Goal: Contribute content: Add original content to the website for others to see

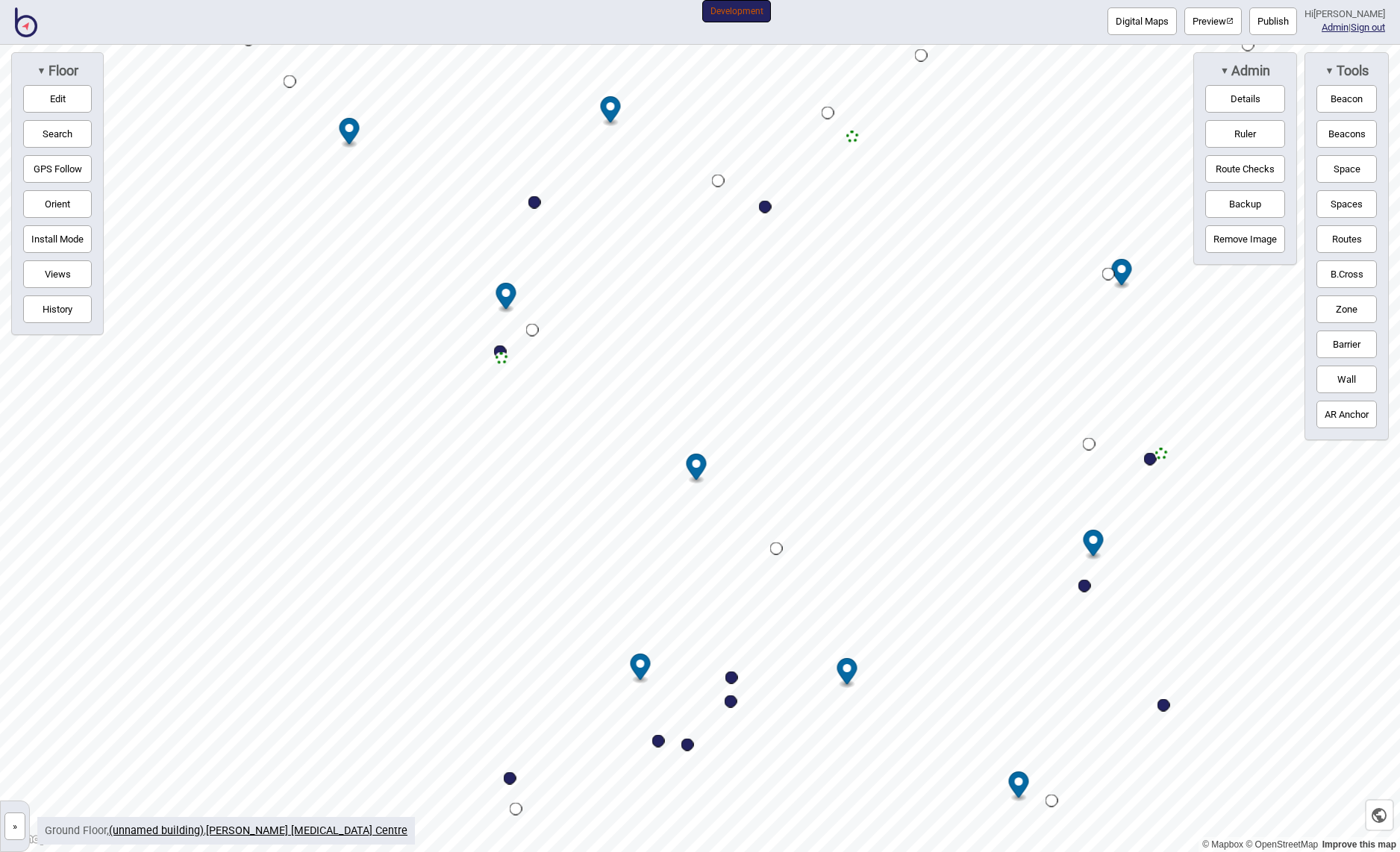
click at [16, 831] on button "»" at bounding box center [14, 827] width 21 height 28
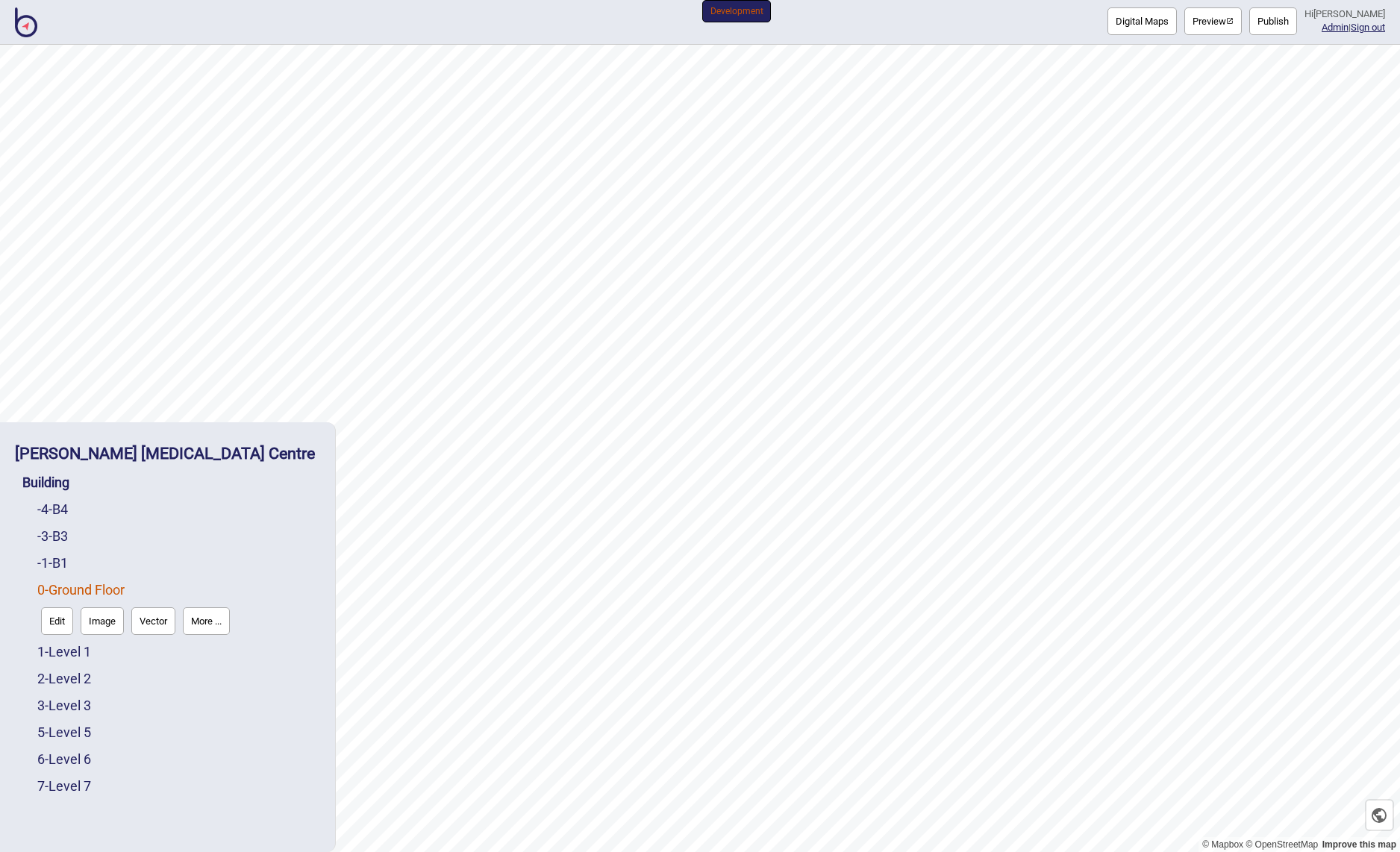
click at [94, 589] on link "0 - Ground Floor" at bounding box center [80, 590] width 87 height 16
click at [61, 618] on button "Edit" at bounding box center [57, 621] width 32 height 28
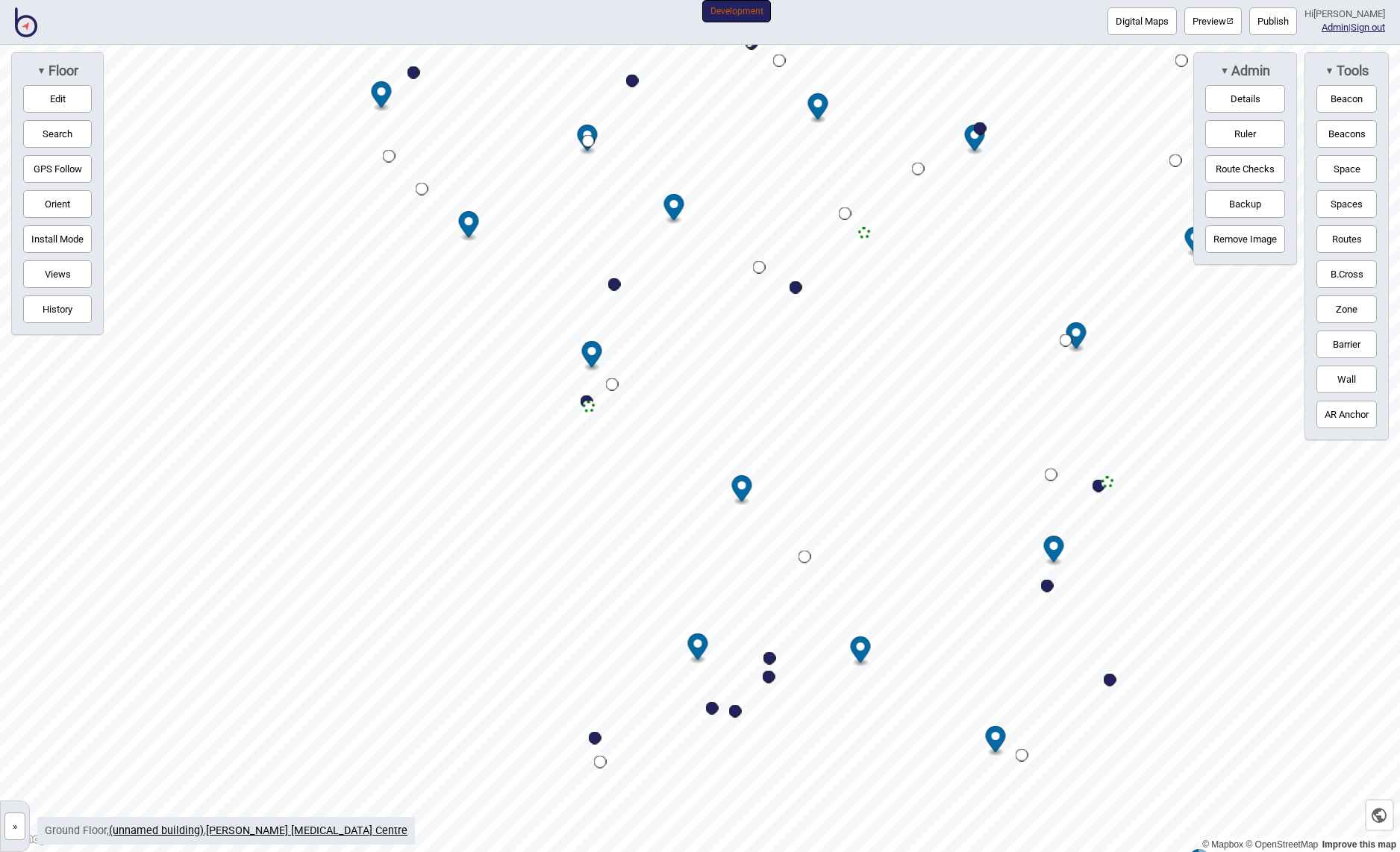
click at [796, 286] on div "Map marker" at bounding box center [796, 288] width 13 height 13
select select "Points of Interest"
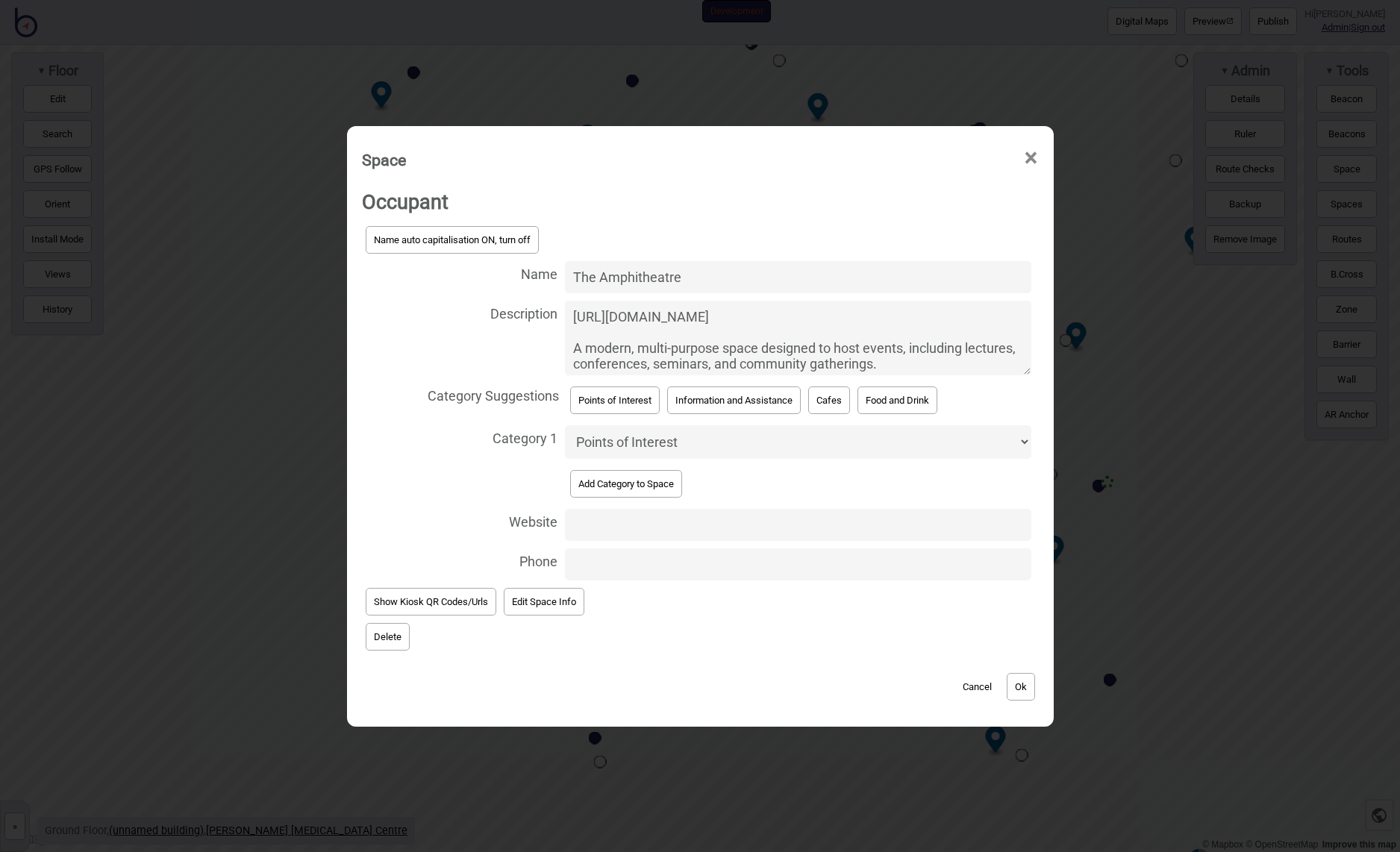
click at [626, 334] on textarea "[URL][DOMAIN_NAME] A modern, multi-purpose space designed to host events, inclu…" at bounding box center [798, 338] width 466 height 75
click at [767, 349] on textarea "[URL][DOMAIN_NAME] A modern, multi-purpose space designed to host events, inclu…" at bounding box center [798, 338] width 466 height 75
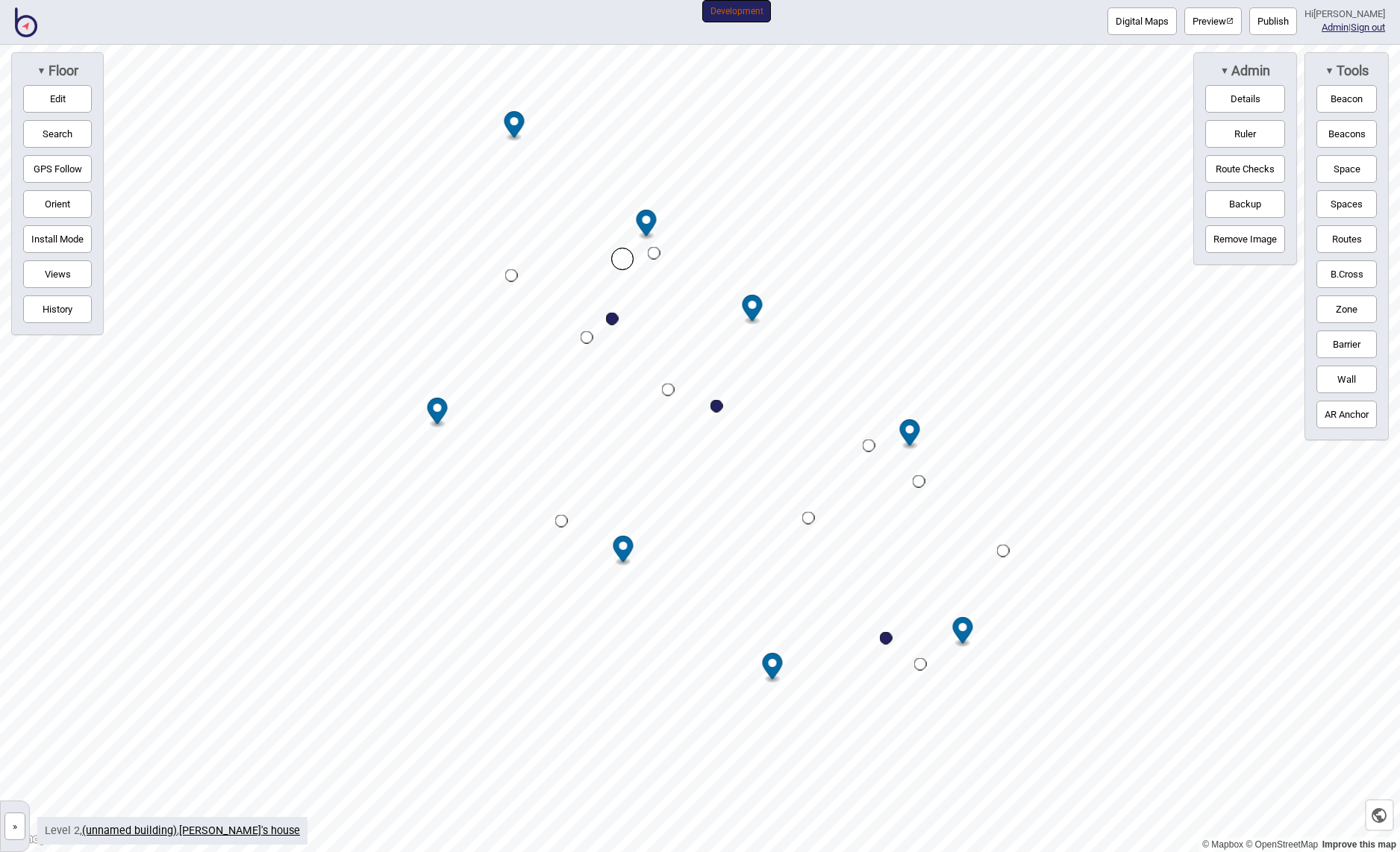
click at [23, 19] on img at bounding box center [26, 22] width 22 height 30
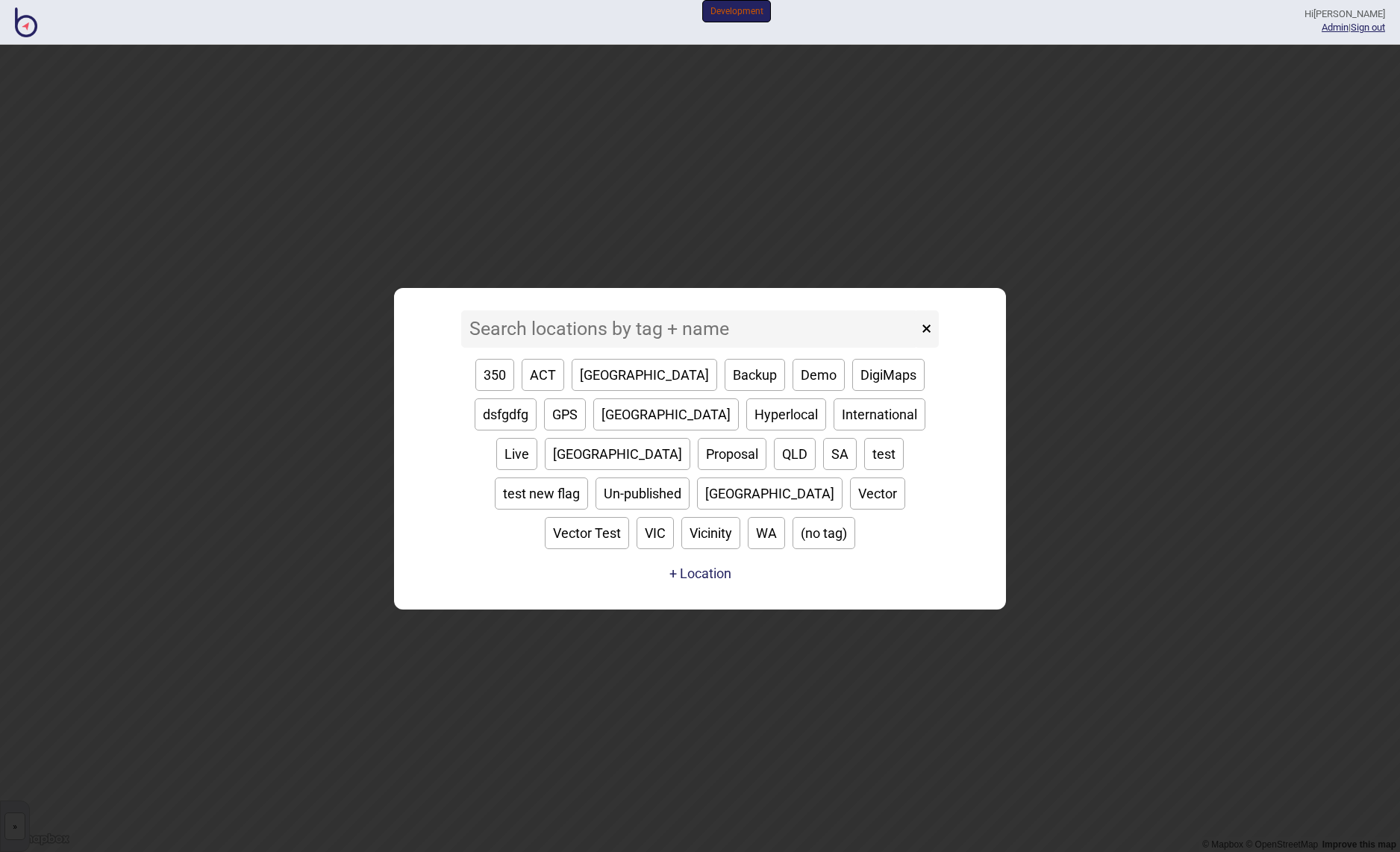
click at [588, 348] on input at bounding box center [689, 329] width 456 height 37
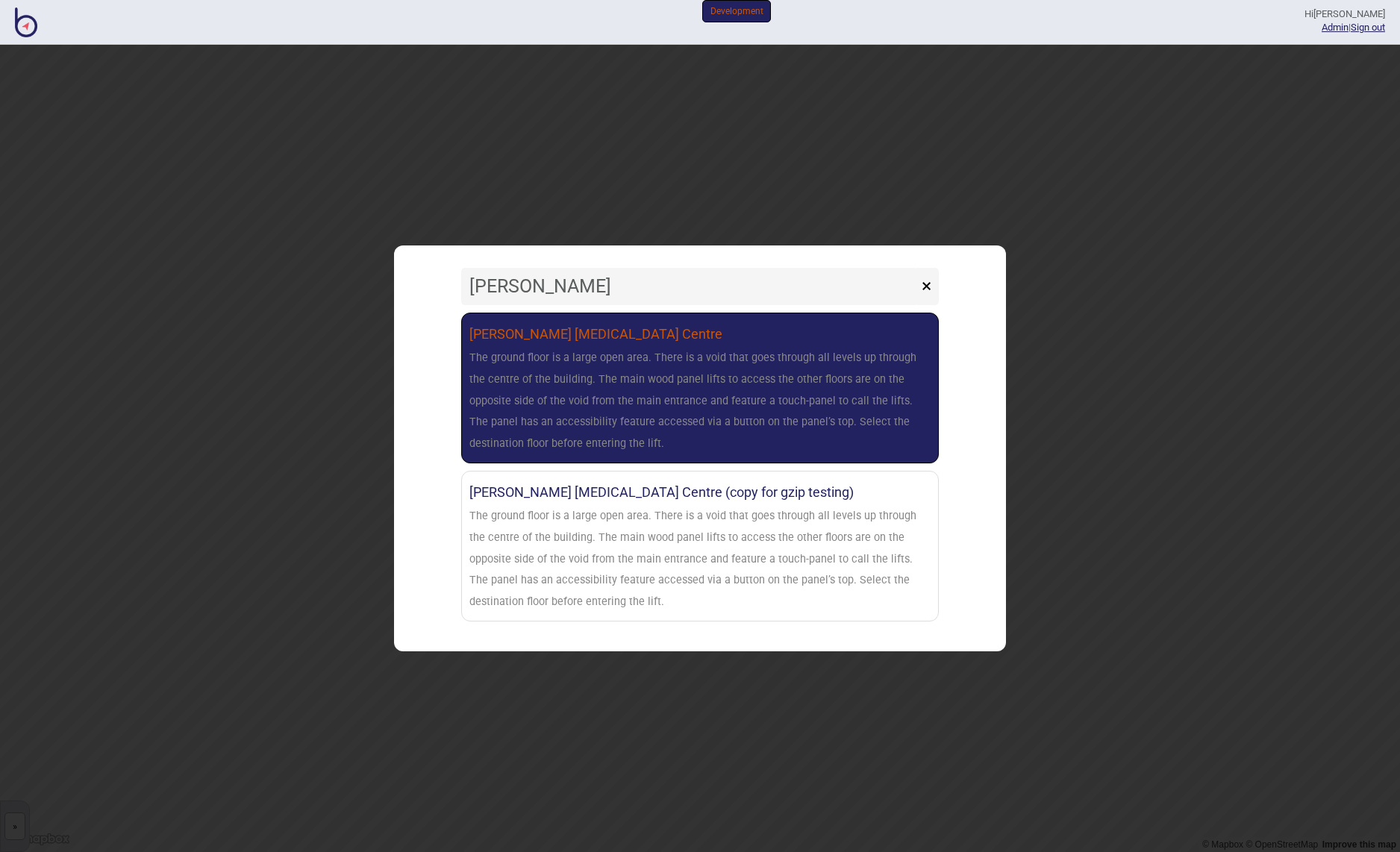
type input "[PERSON_NAME]"
click at [667, 412] on div "The ground floor is a large open area. There is a void that goes through all le…" at bounding box center [700, 402] width 461 height 108
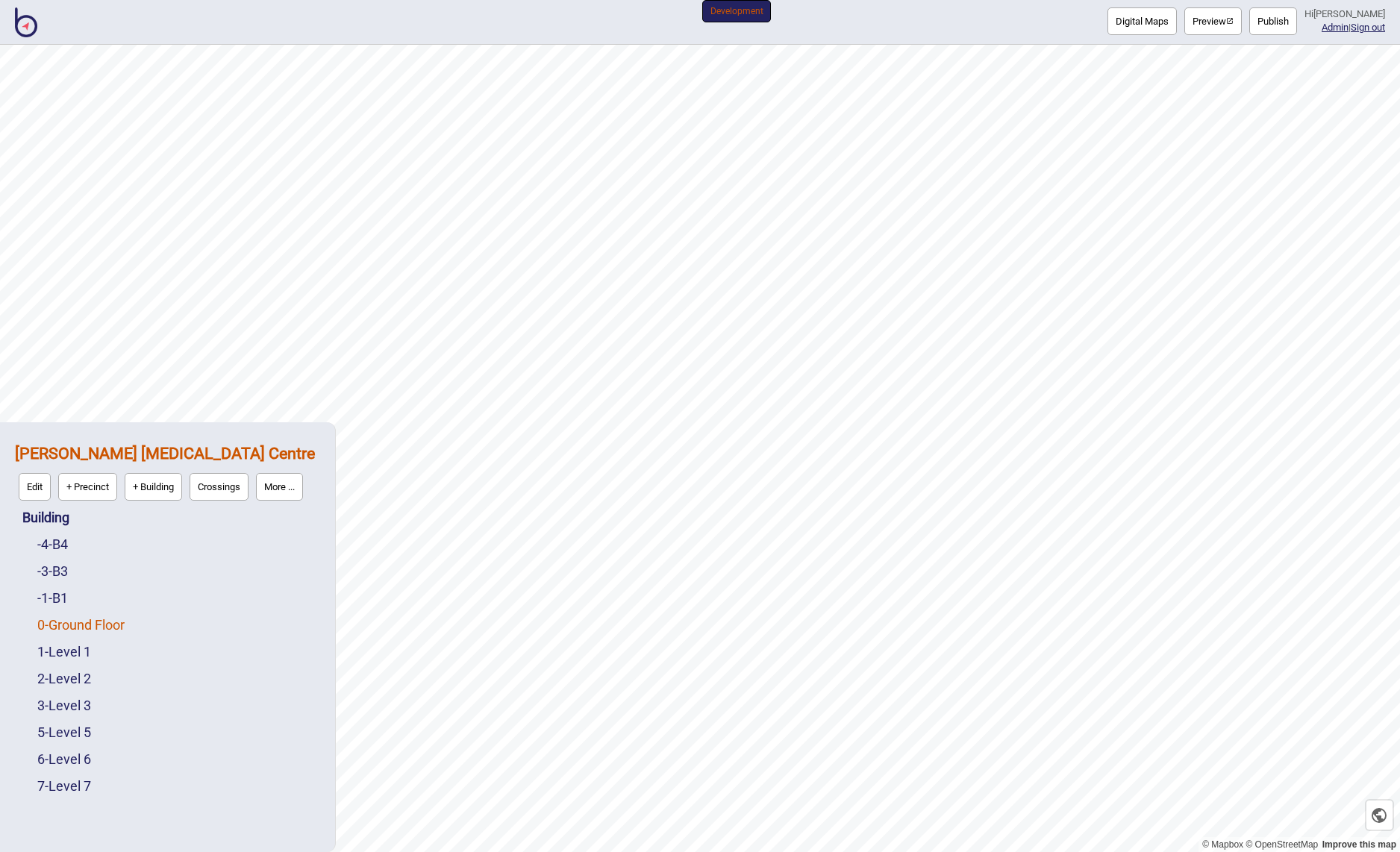
click at [58, 624] on link "0 - Ground Floor" at bounding box center [80, 625] width 87 height 16
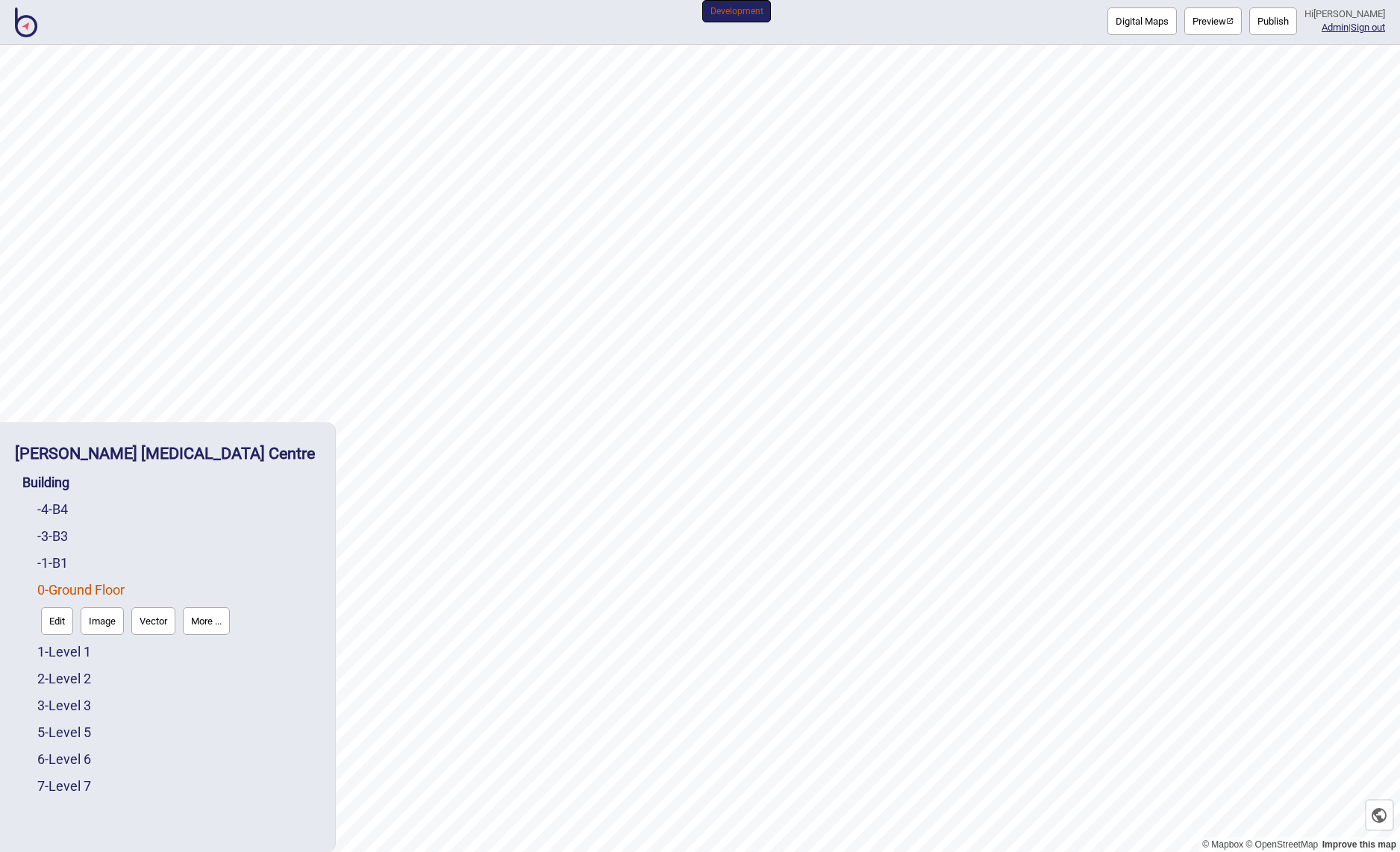
click at [47, 617] on button "Edit" at bounding box center [57, 621] width 32 height 28
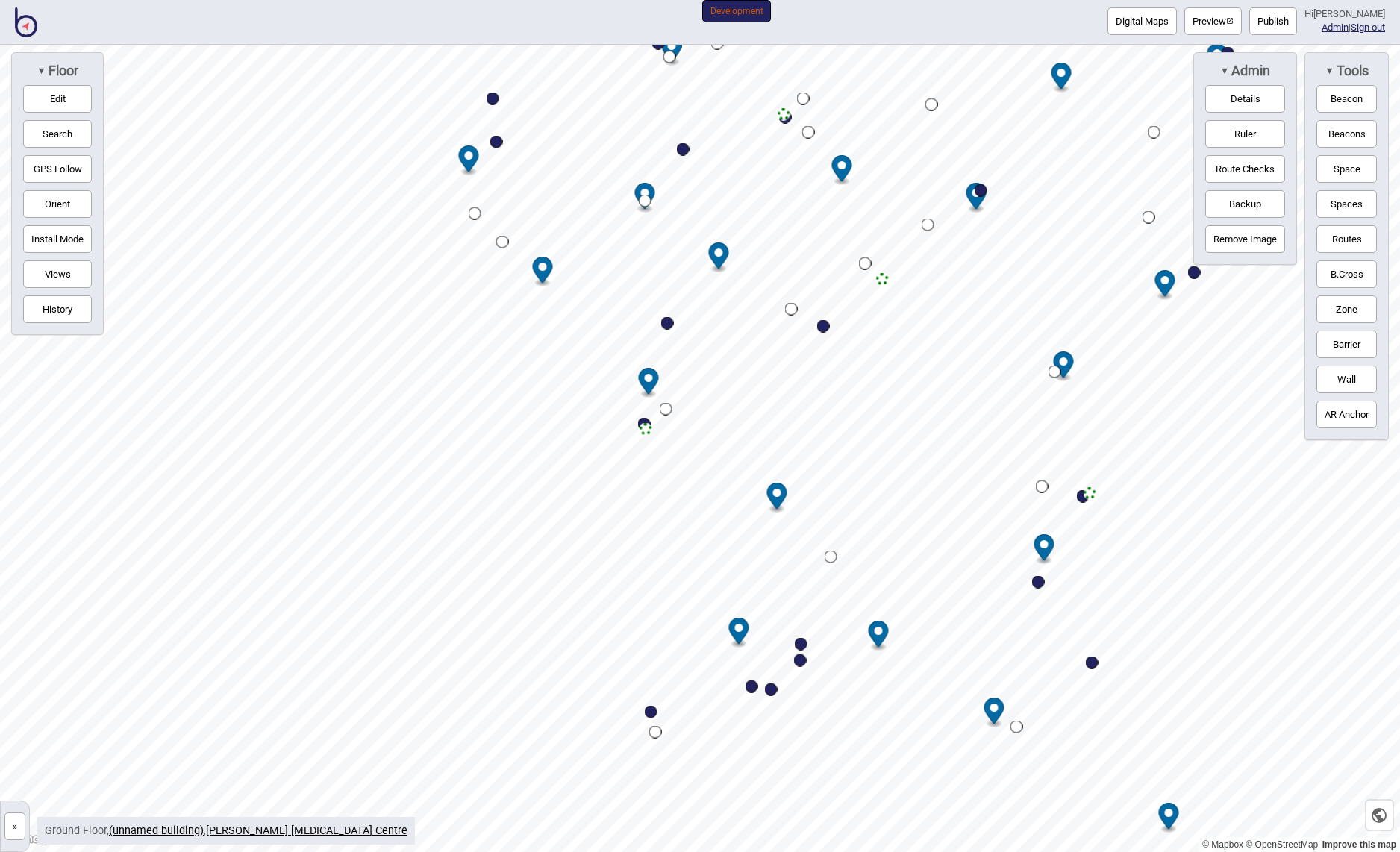
click at [823, 327] on div "Map marker" at bounding box center [823, 327] width 13 height 13
select select "Points of Interest"
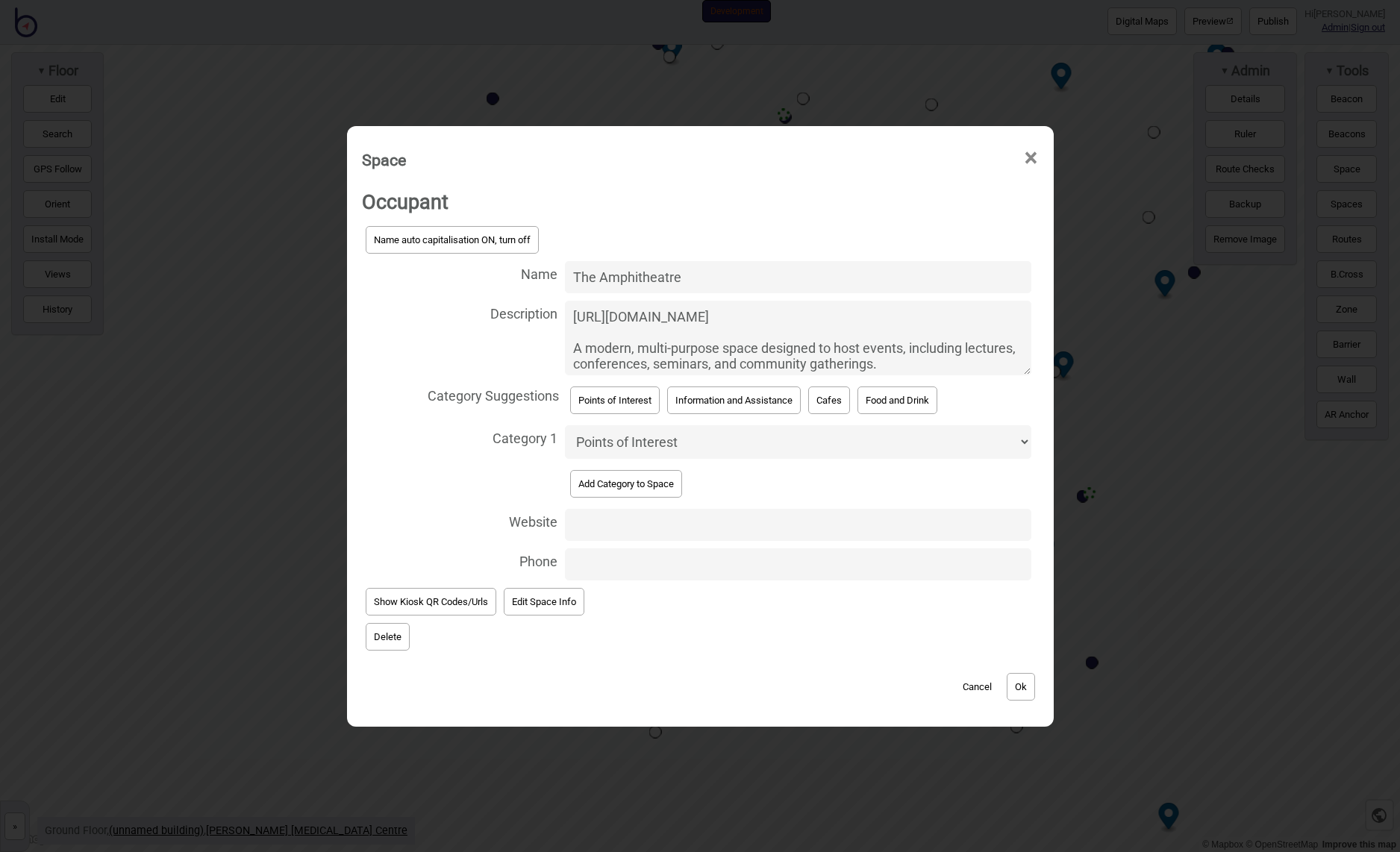
click at [215, 34] on div "Space × Occupant Name auto capitalisation ON, turn off Name The Amphitheatre De…" at bounding box center [700, 426] width 1400 height 852
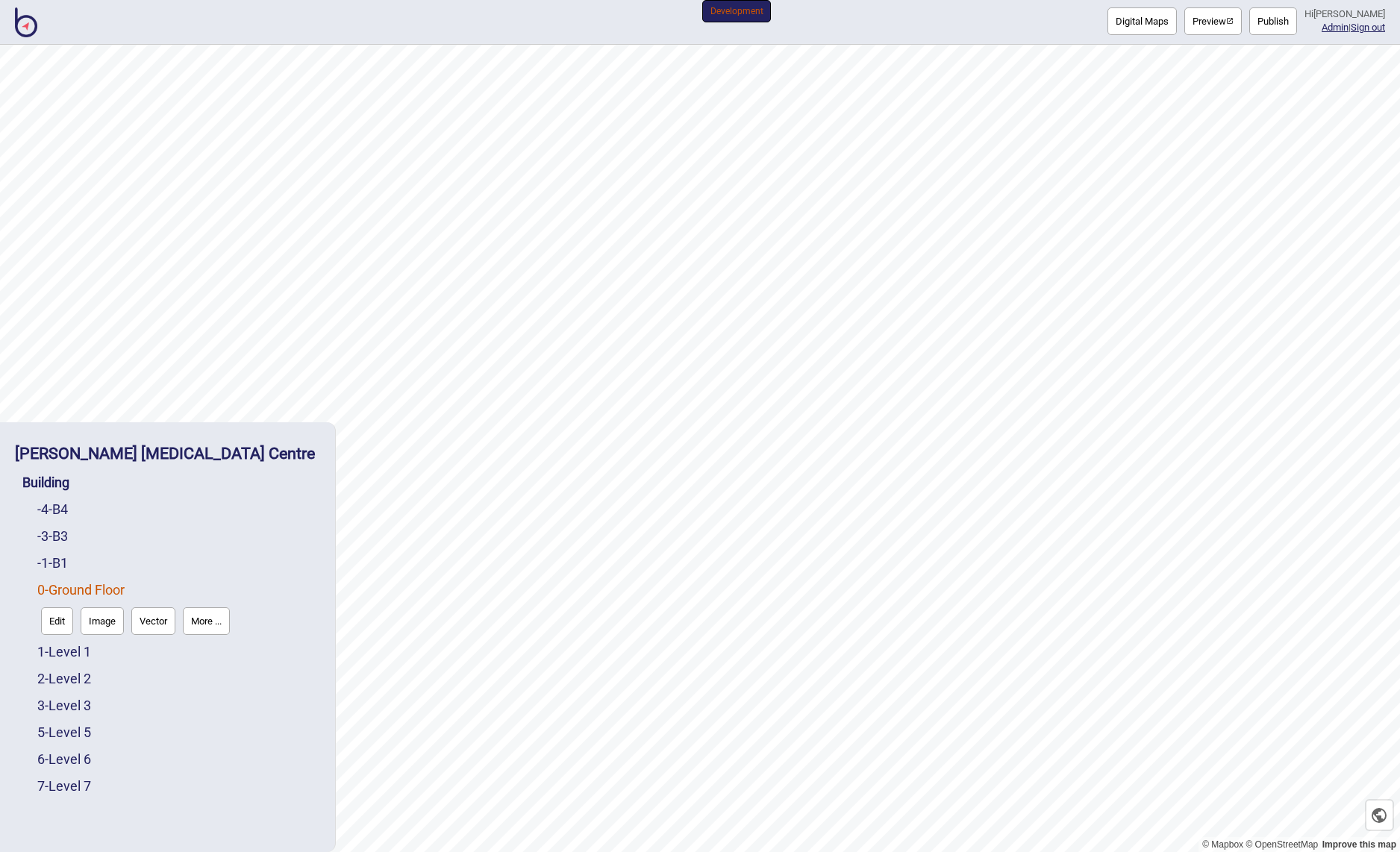
click at [275, 456] on div "[PERSON_NAME] [MEDICAL_DATA] Centre" at bounding box center [168, 453] width 306 height 32
click at [152, 453] on strong "[PERSON_NAME] [MEDICAL_DATA] Centre" at bounding box center [165, 453] width 300 height 19
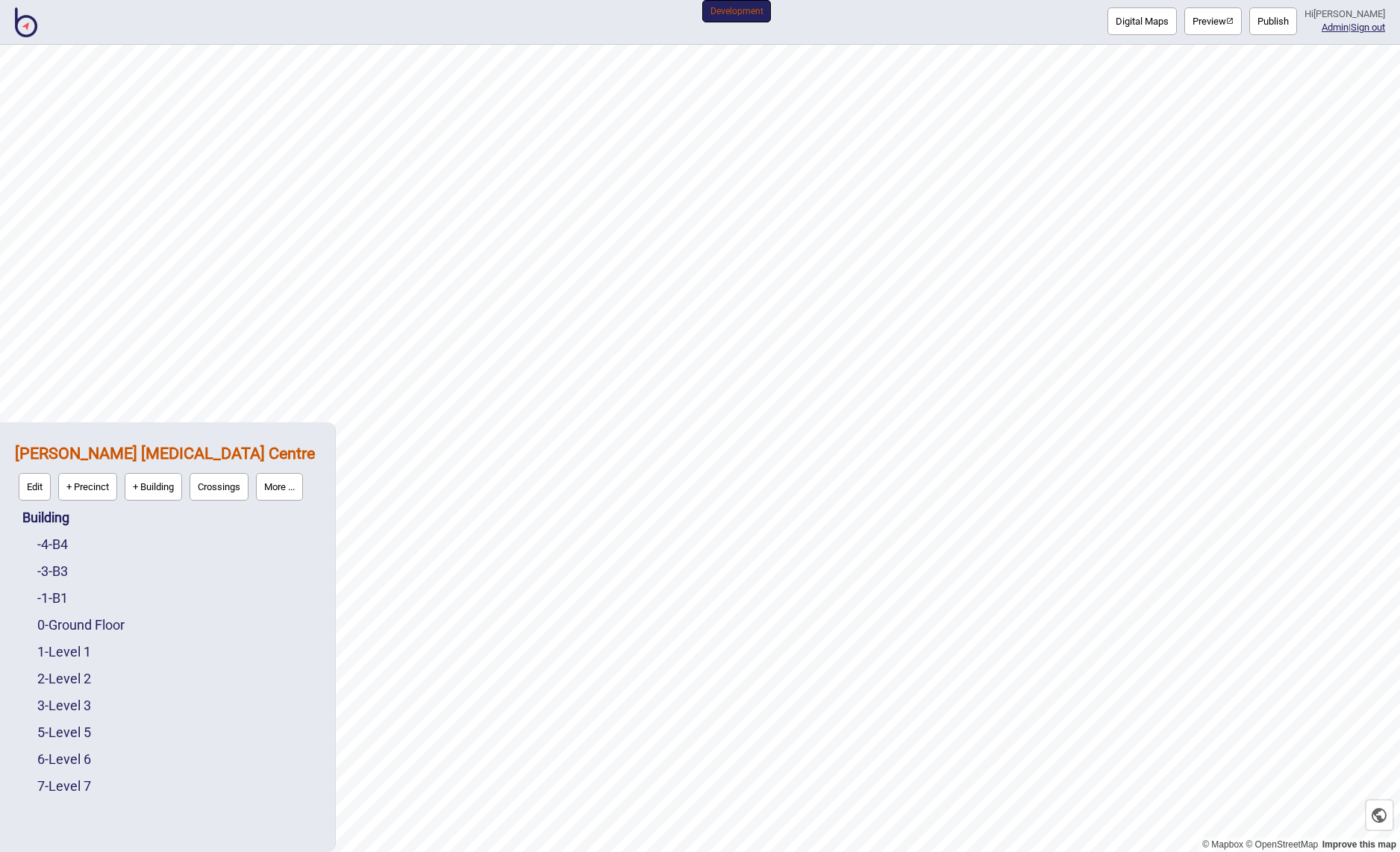
click at [1287, 19] on button "Publish" at bounding box center [1273, 21] width 48 height 28
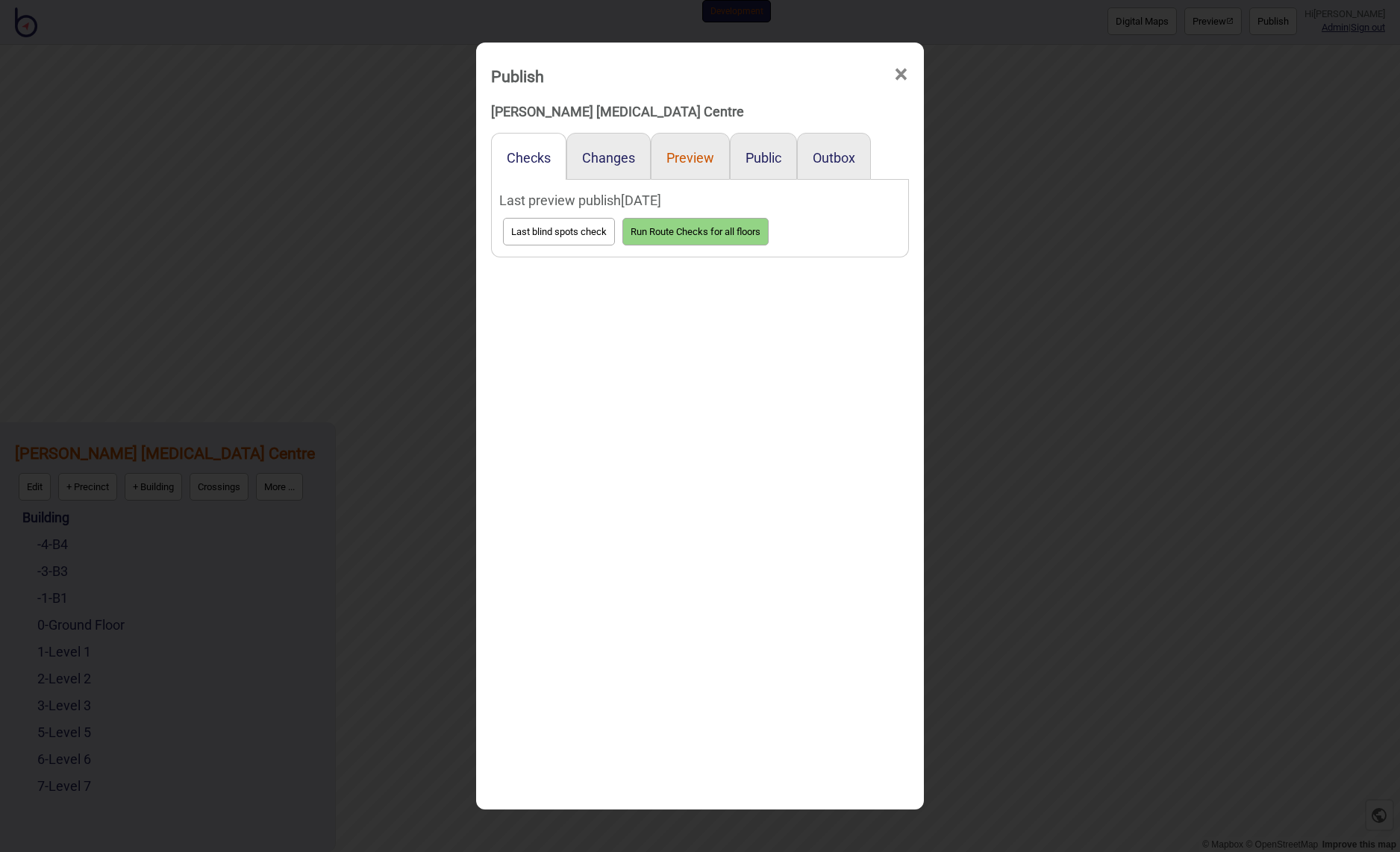
click at [704, 159] on button "Preview" at bounding box center [690, 158] width 48 height 16
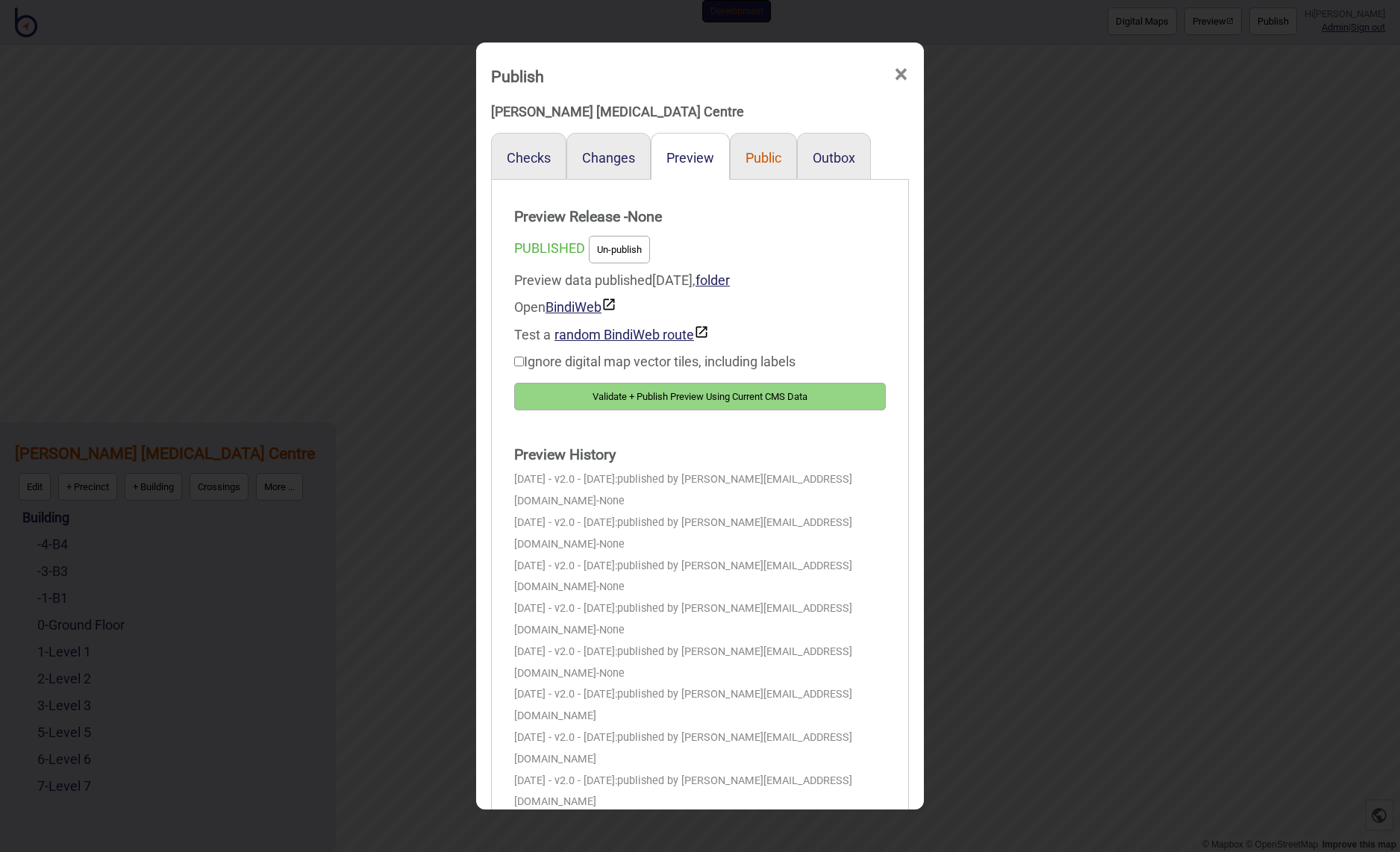
click at [754, 159] on button "Public" at bounding box center [763, 158] width 36 height 16
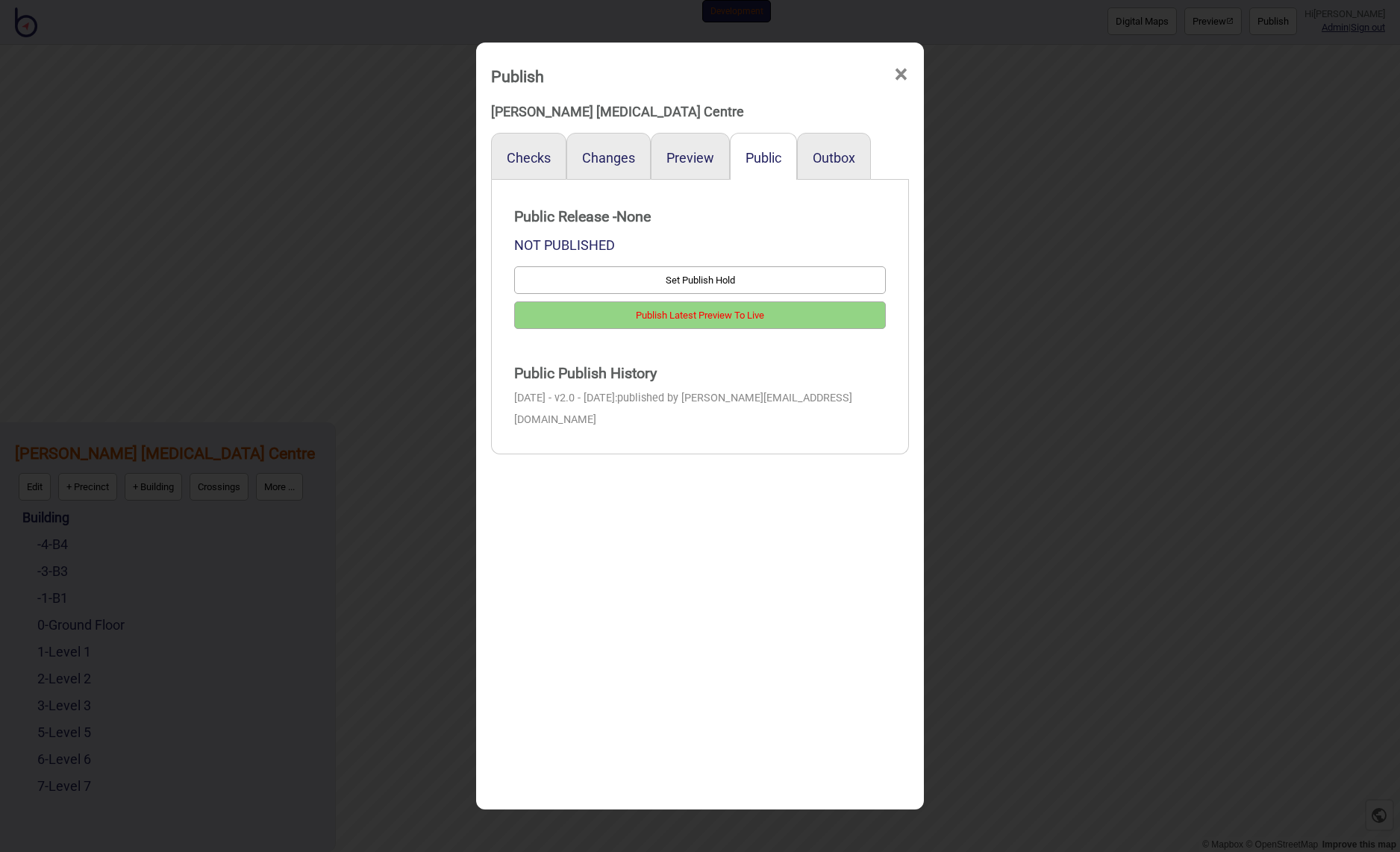
click at [898, 72] on span "×" at bounding box center [901, 74] width 16 height 49
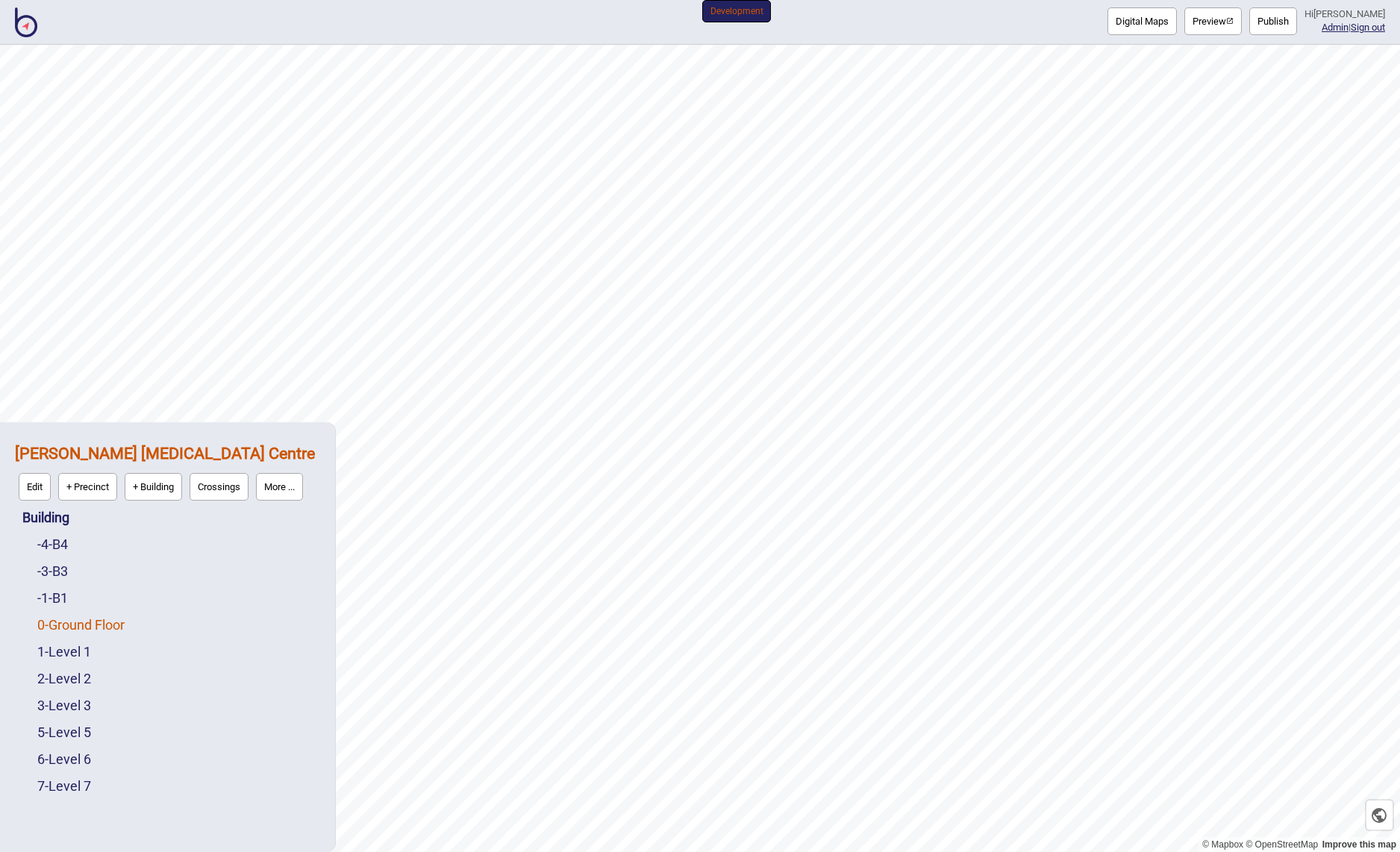
click at [67, 625] on link "0 - Ground Floor" at bounding box center [80, 625] width 87 height 16
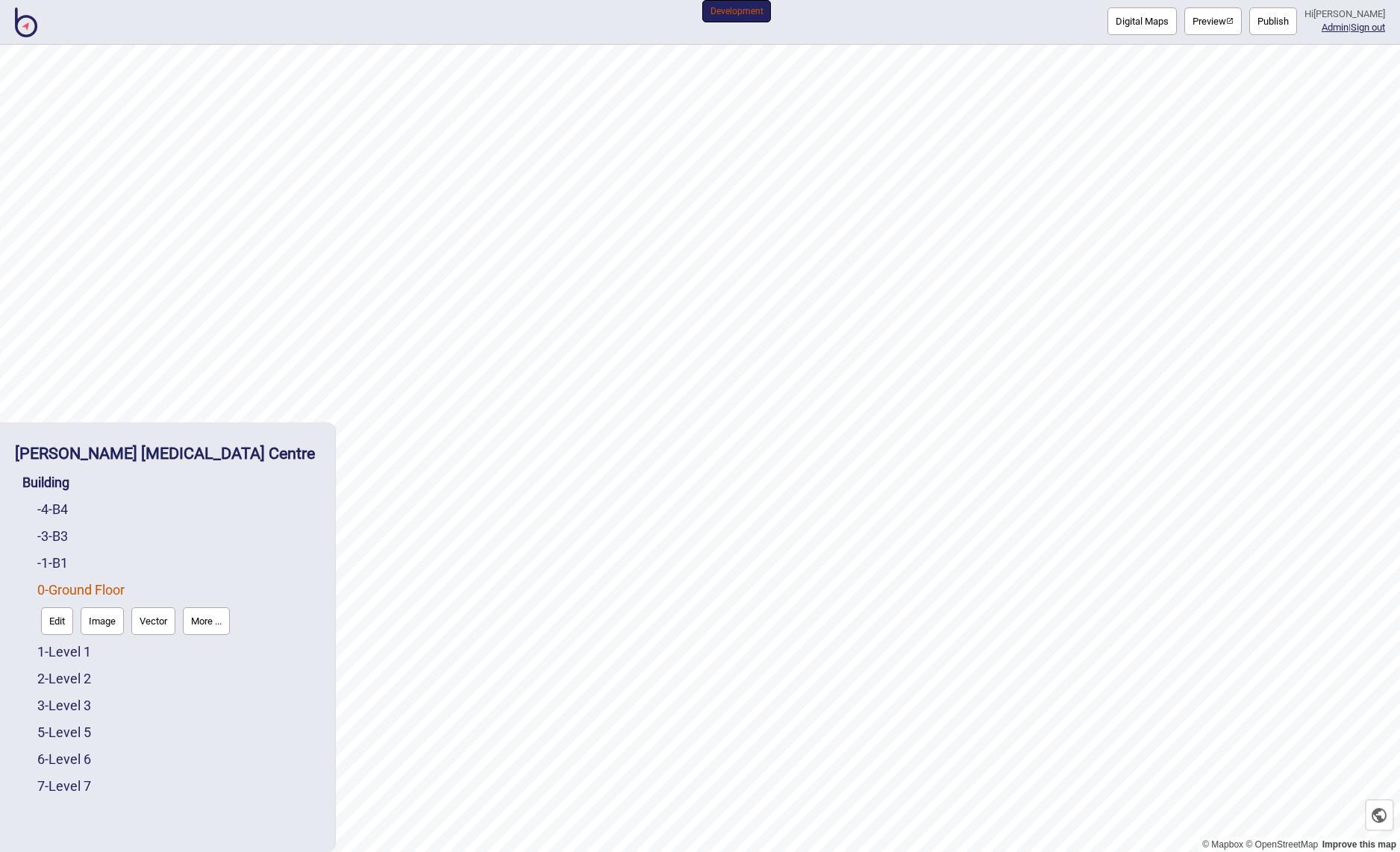
click at [65, 623] on button "Edit" at bounding box center [57, 621] width 32 height 28
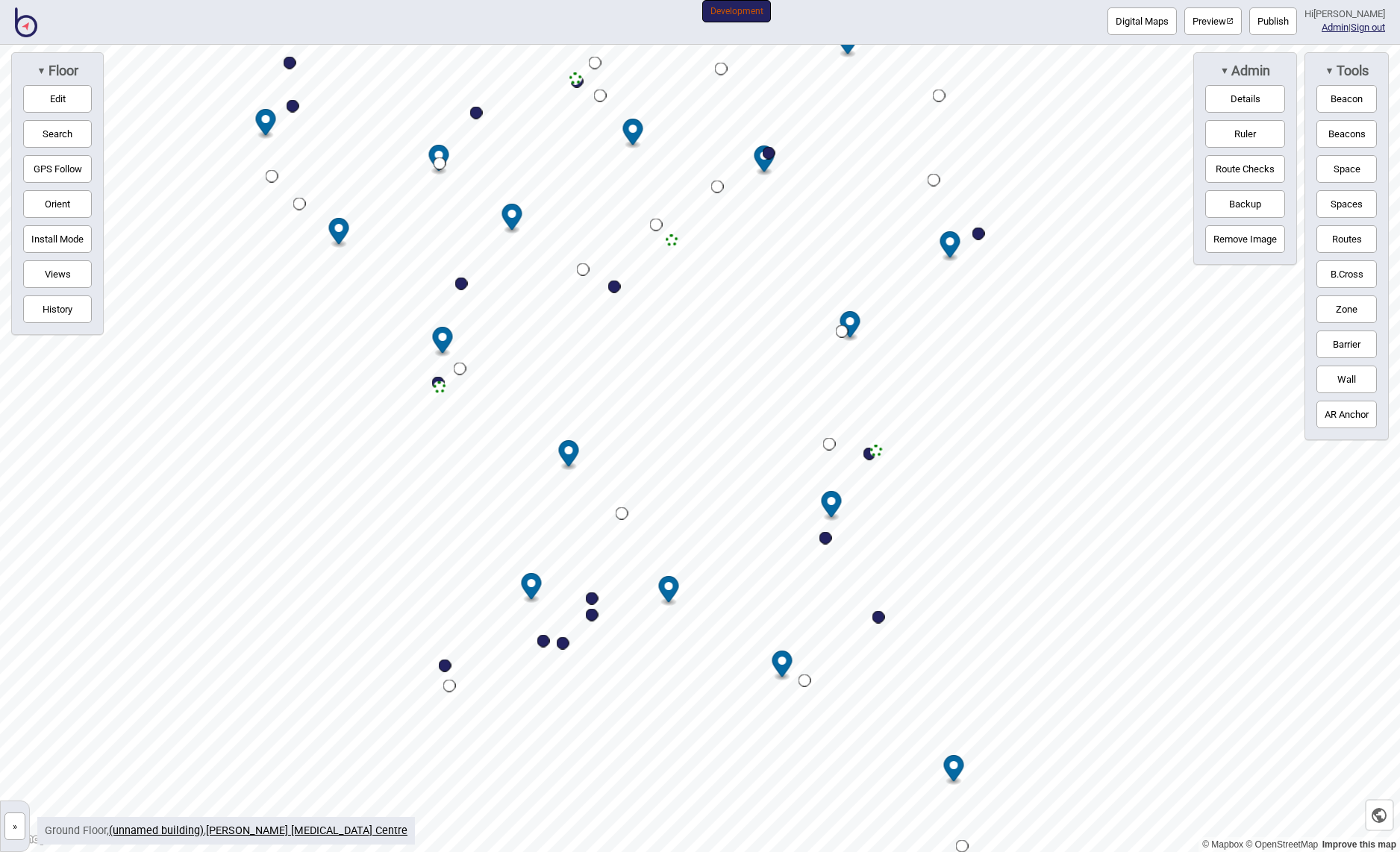
click at [613, 285] on div "Map marker" at bounding box center [614, 287] width 13 height 13
select select "Points of Interest"
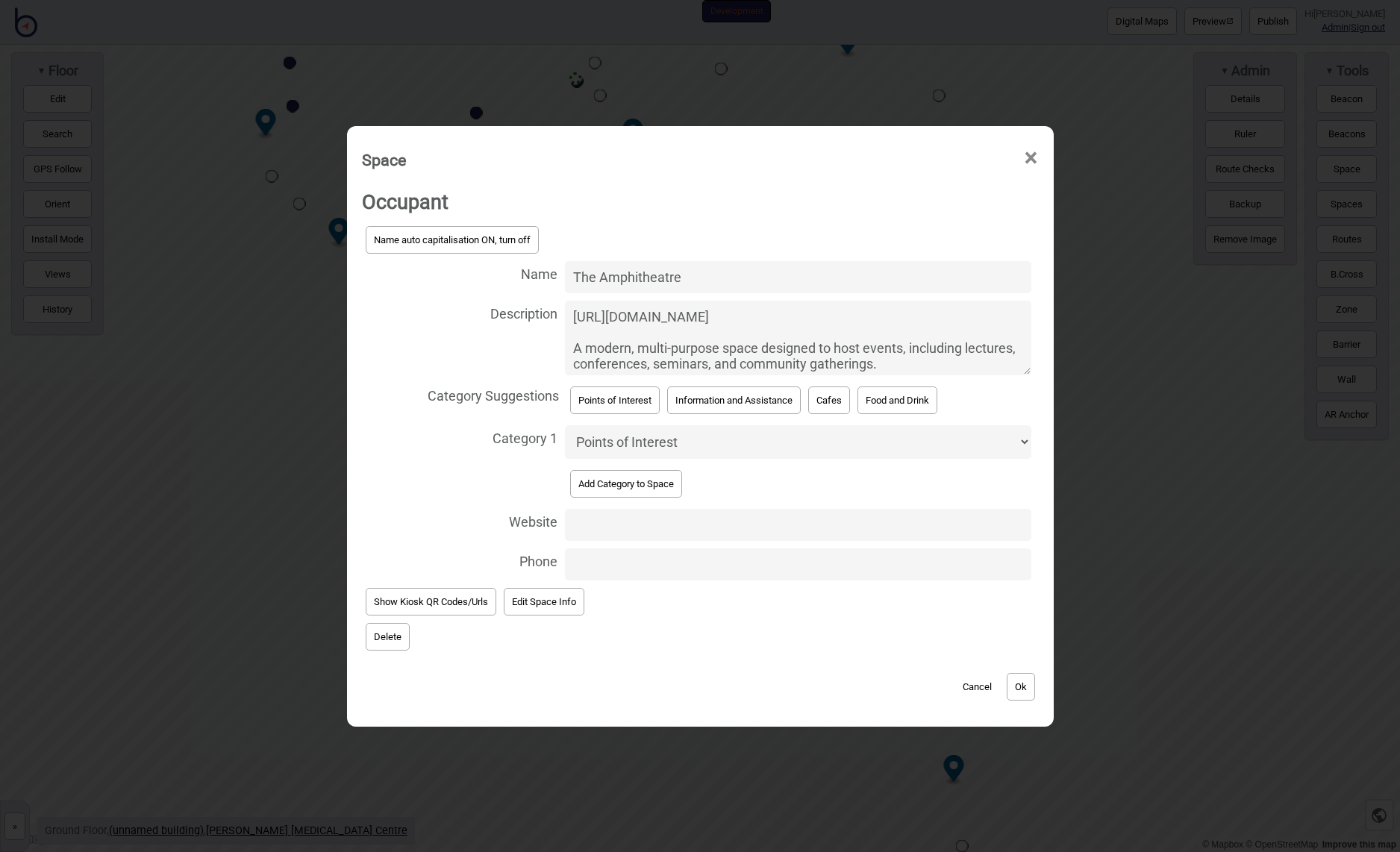
click at [613, 338] on textarea "[URL][DOMAIN_NAME] A modern, multi-purpose space designed to host events, inclu…" at bounding box center [798, 338] width 466 height 75
click at [983, 687] on button "Cancel" at bounding box center [977, 687] width 44 height 28
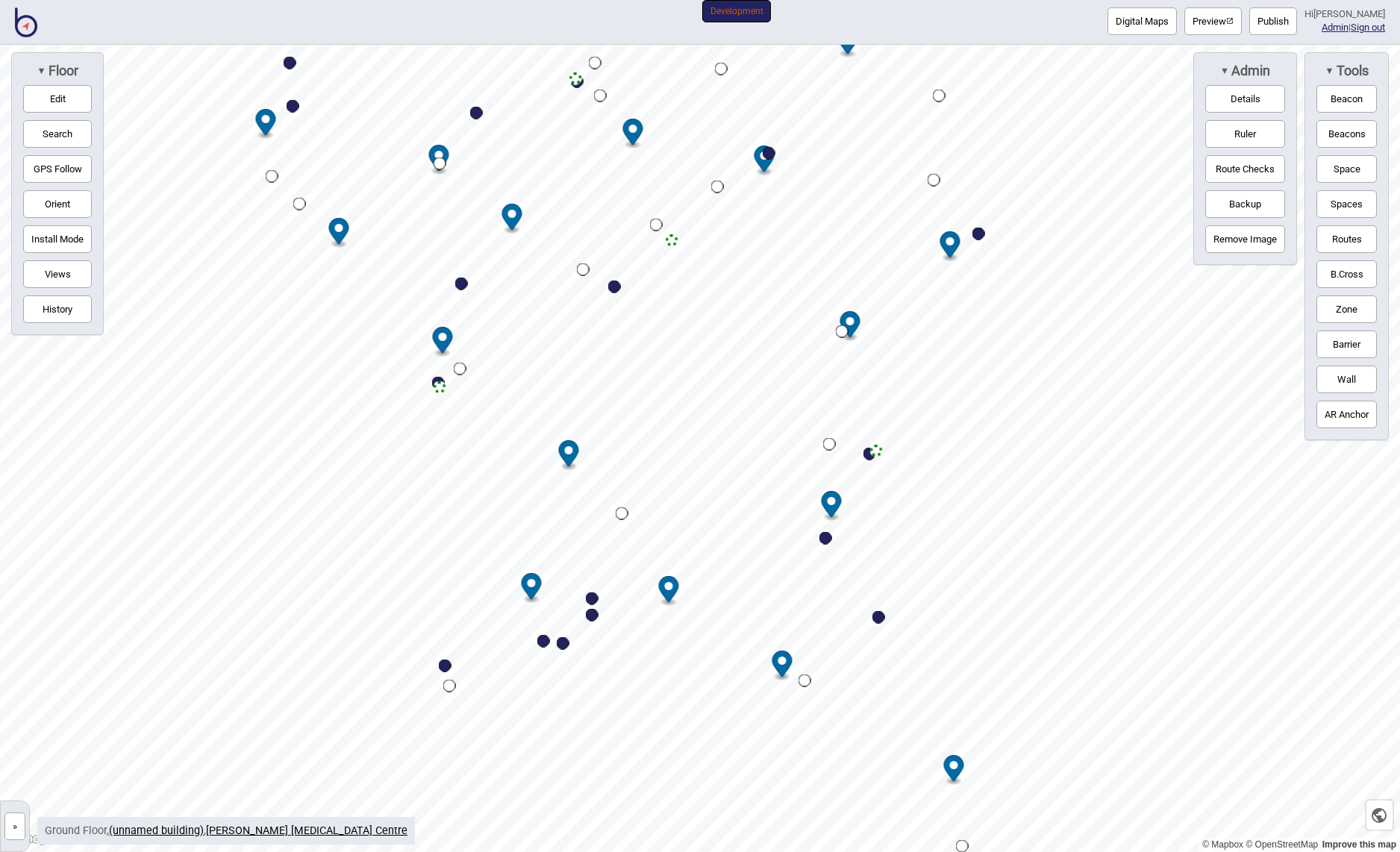
click at [37, 29] on header "Digital Maps Preview Publish Hi [PERSON_NAME] | Sign out Development" at bounding box center [700, 22] width 1400 height 27
click at [24, 23] on img at bounding box center [26, 22] width 22 height 30
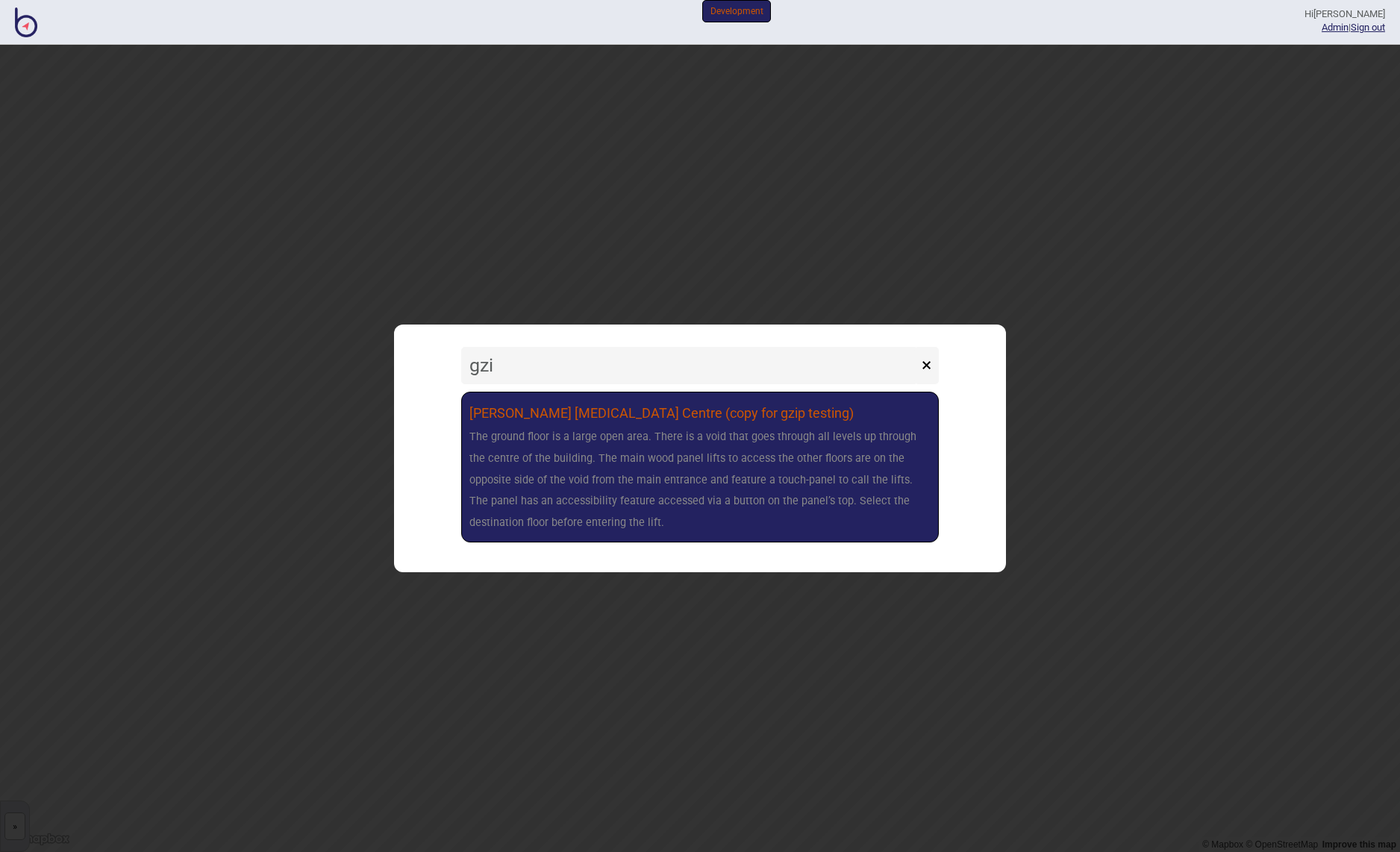
type input "gzi"
click at [657, 418] on link "[PERSON_NAME] [MEDICAL_DATA] Centre (copy for gzip testing) The ground floor is…" at bounding box center [700, 466] width 477 height 151
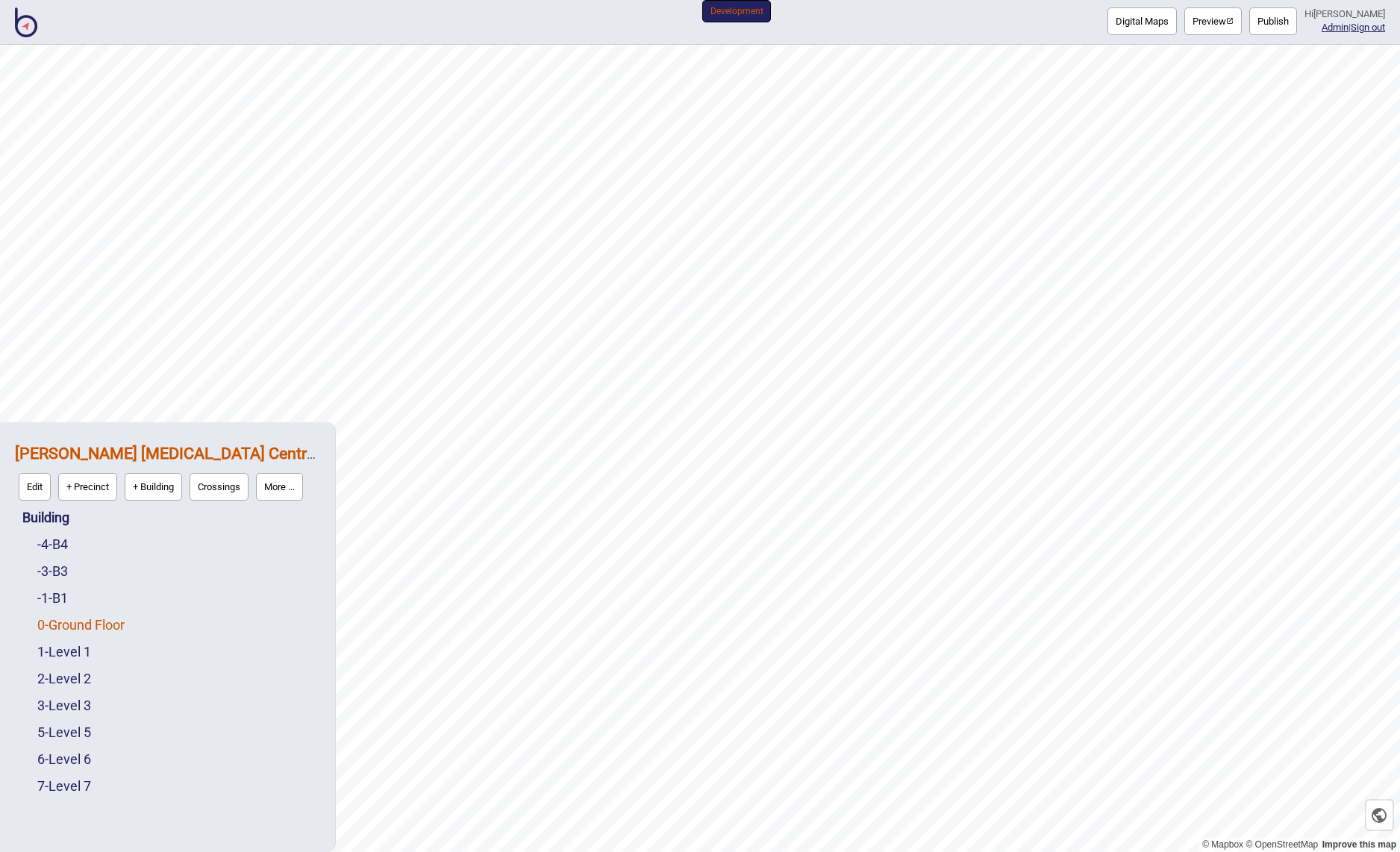
click at [78, 625] on link "0 - Ground Floor" at bounding box center [80, 625] width 87 height 16
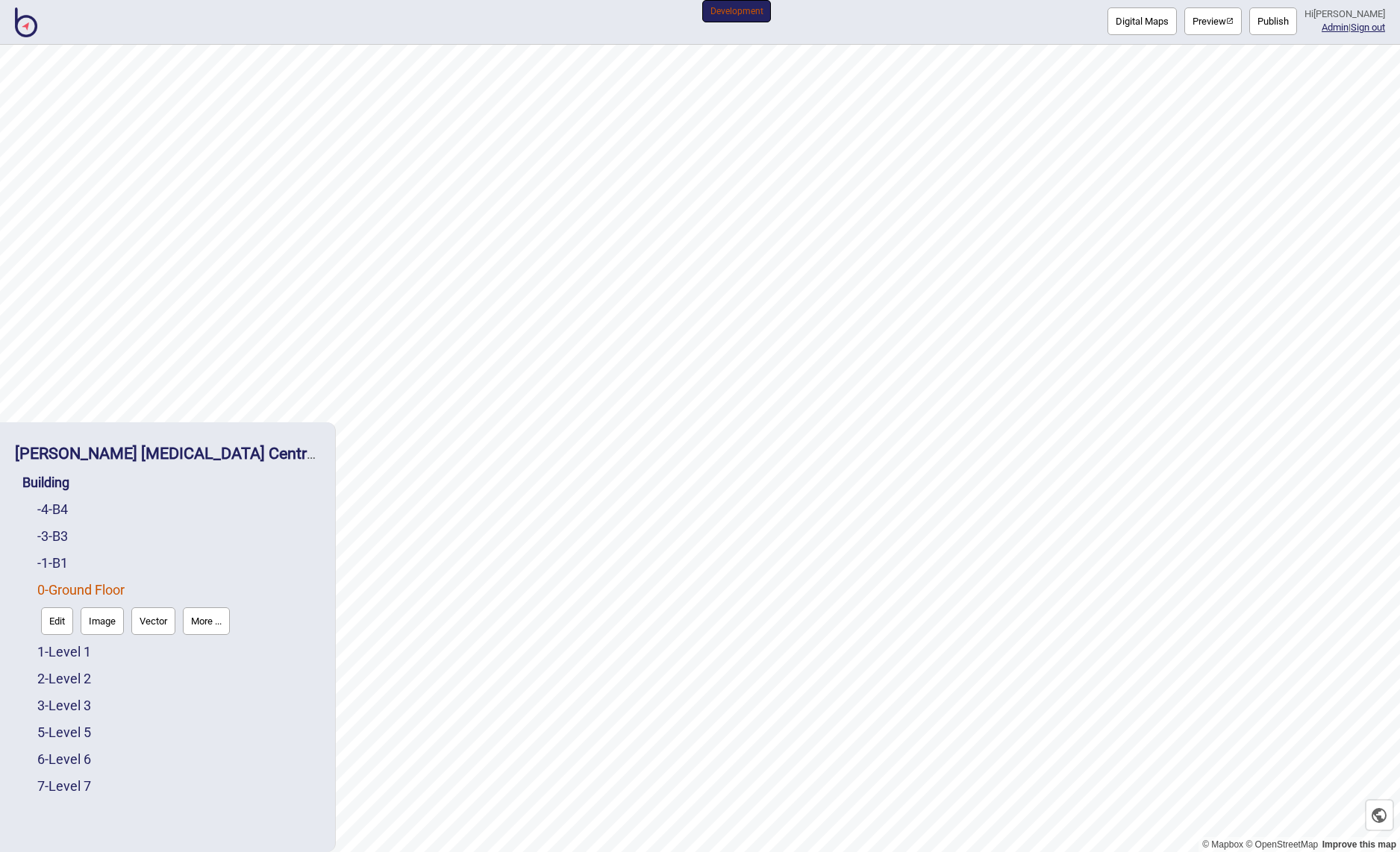
click at [59, 615] on button "Edit" at bounding box center [57, 621] width 32 height 28
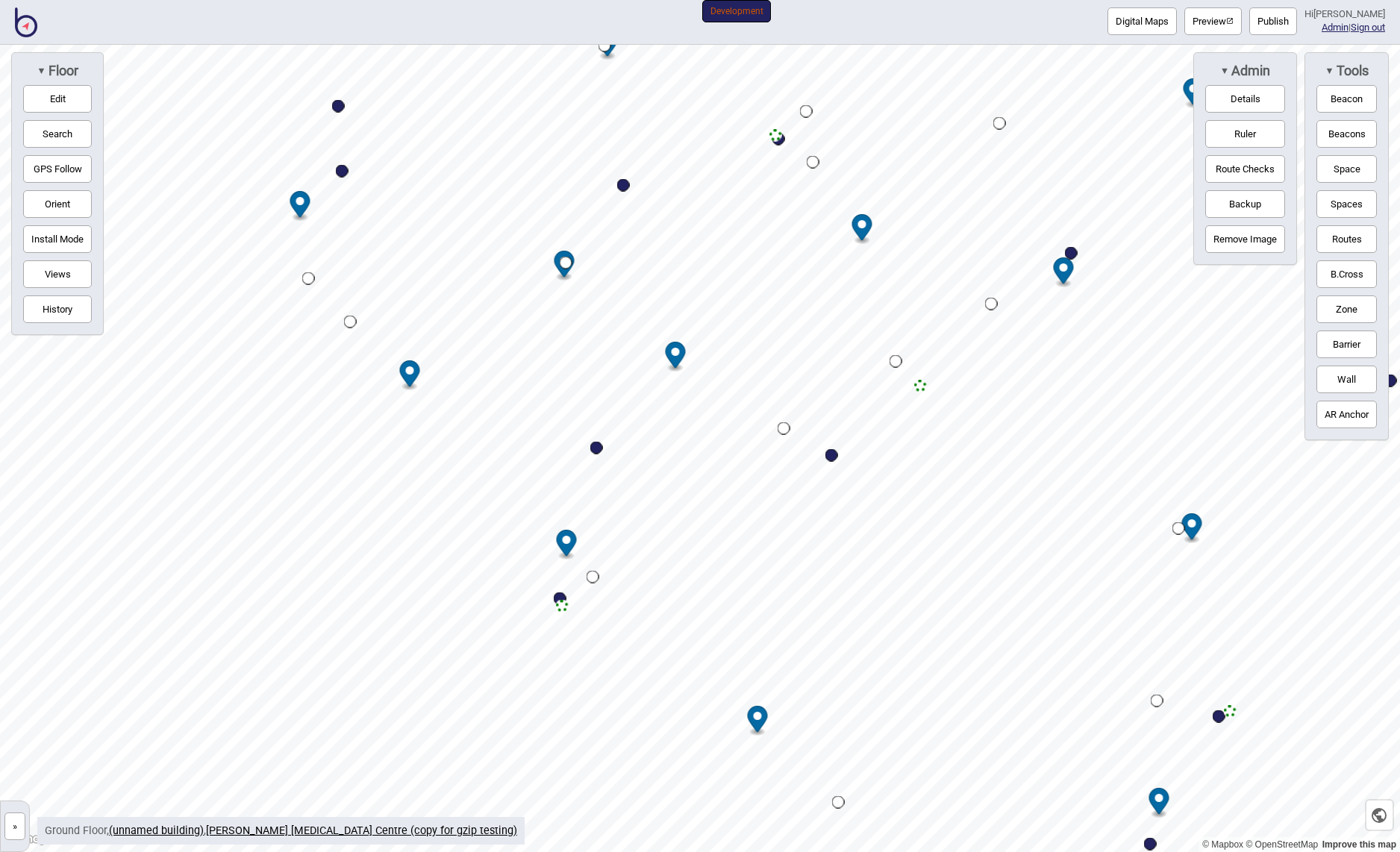
click at [831, 452] on div "Map marker" at bounding box center [831, 455] width 13 height 13
select select "Points of Interest"
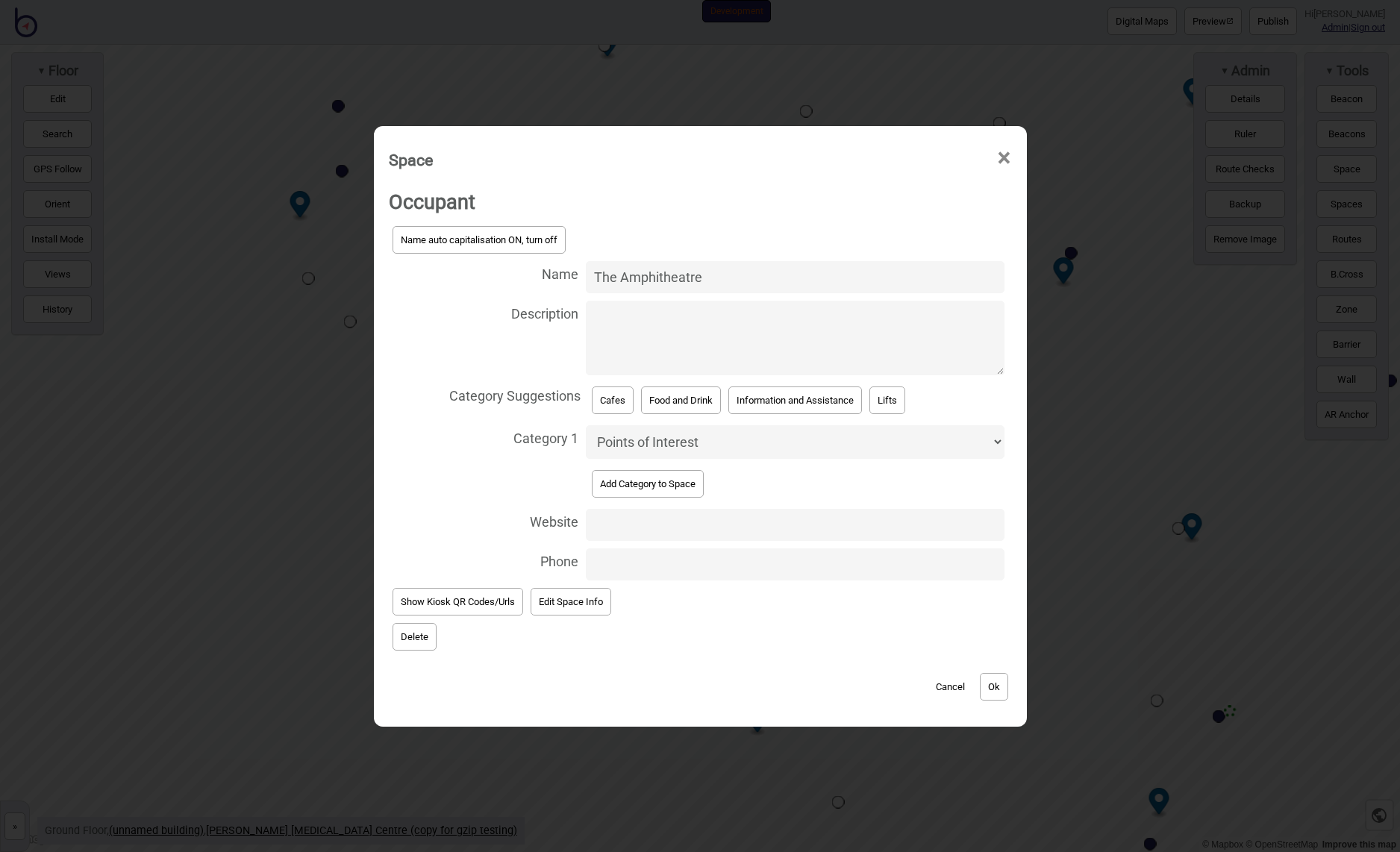
click at [665, 335] on textarea "Description" at bounding box center [795, 338] width 417 height 75
paste textarea "[URL][DOMAIN_NAME] A modern, multi-purpose space designed to host events, inclu…"
type textarea "[URL][DOMAIN_NAME] A modern, multi-purpose space designed to host events, inclu…"
click at [999, 681] on button "Ok" at bounding box center [994, 687] width 28 height 28
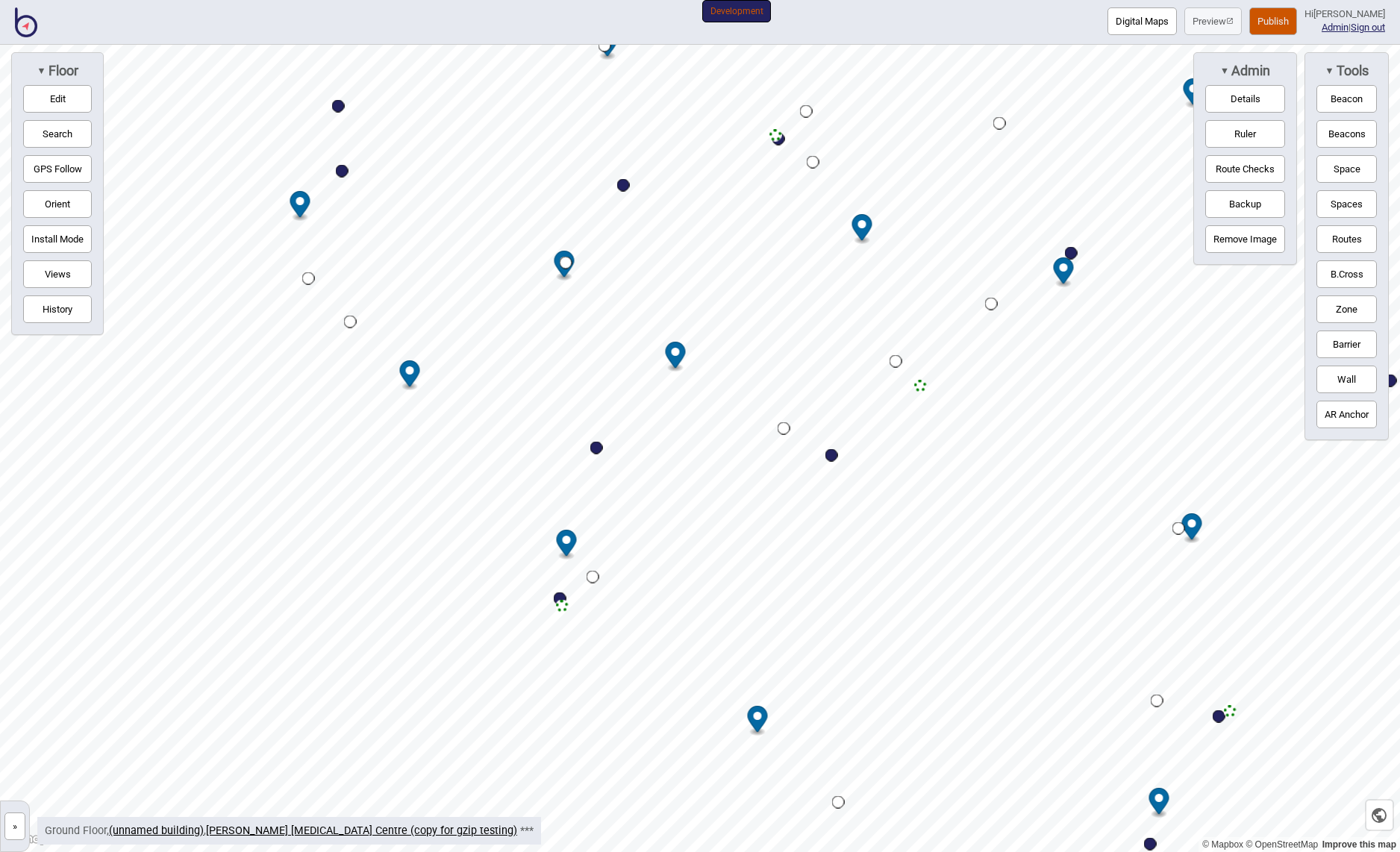
click at [1282, 20] on button "Publish" at bounding box center [1273, 21] width 48 height 28
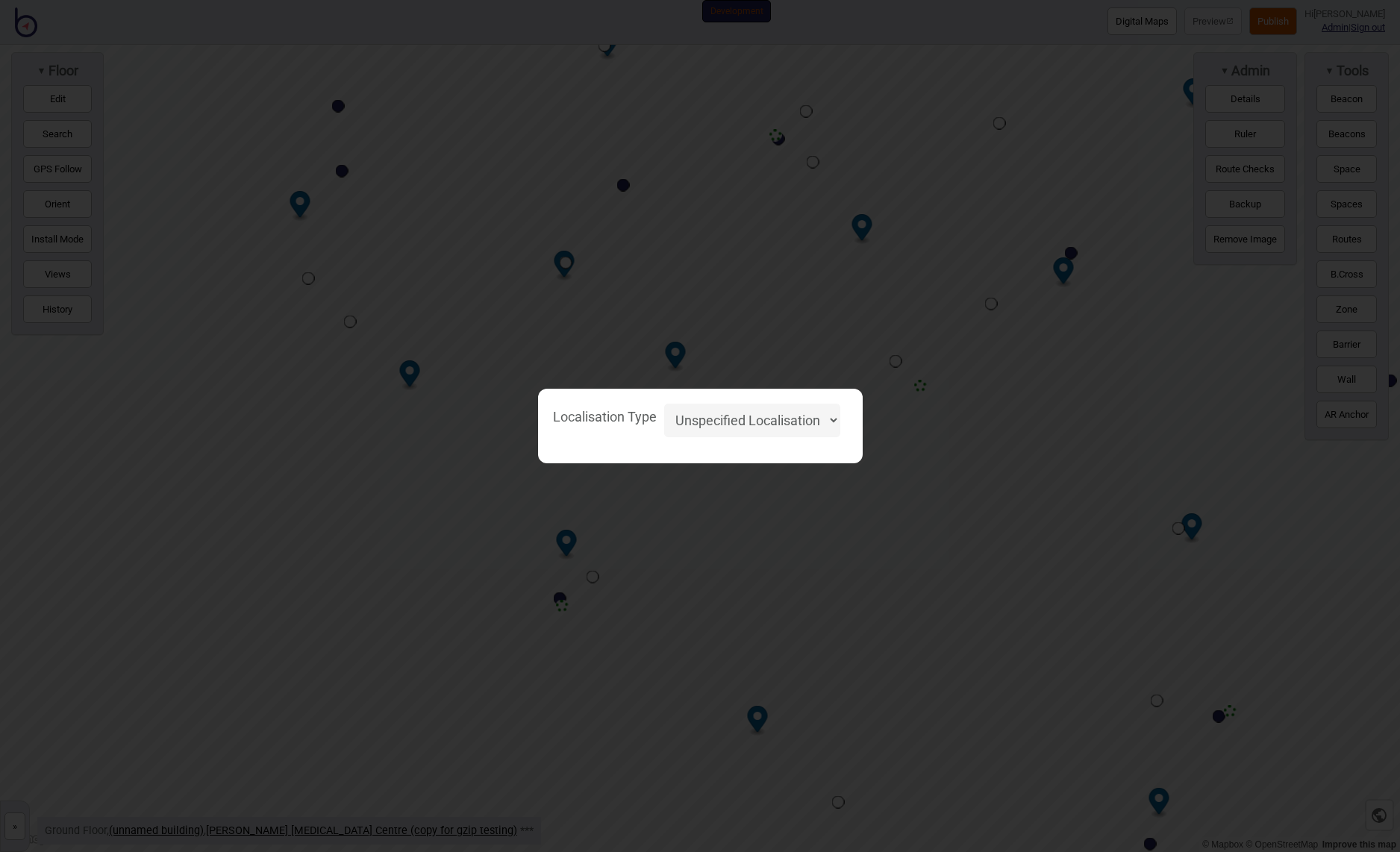
click at [831, 419] on select "Unspecified Localisation Beacons Hyperlocal None" at bounding box center [752, 421] width 176 height 34
click at [793, 453] on div "Localisation Type Unspecified Localisation Beacons Hyperlocal None" at bounding box center [700, 426] width 310 height 60
click at [917, 393] on div "Localisation Type Unspecified Localisation Beacons Hyperlocal None" at bounding box center [700, 426] width 1400 height 852
click at [874, 436] on div "Localisation Type Unspecified Localisation Beacons Hyperlocal None" at bounding box center [700, 426] width 1400 height 852
click at [808, 419] on select "Unspecified Localisation Beacons Hyperlocal None" at bounding box center [752, 421] width 176 height 34
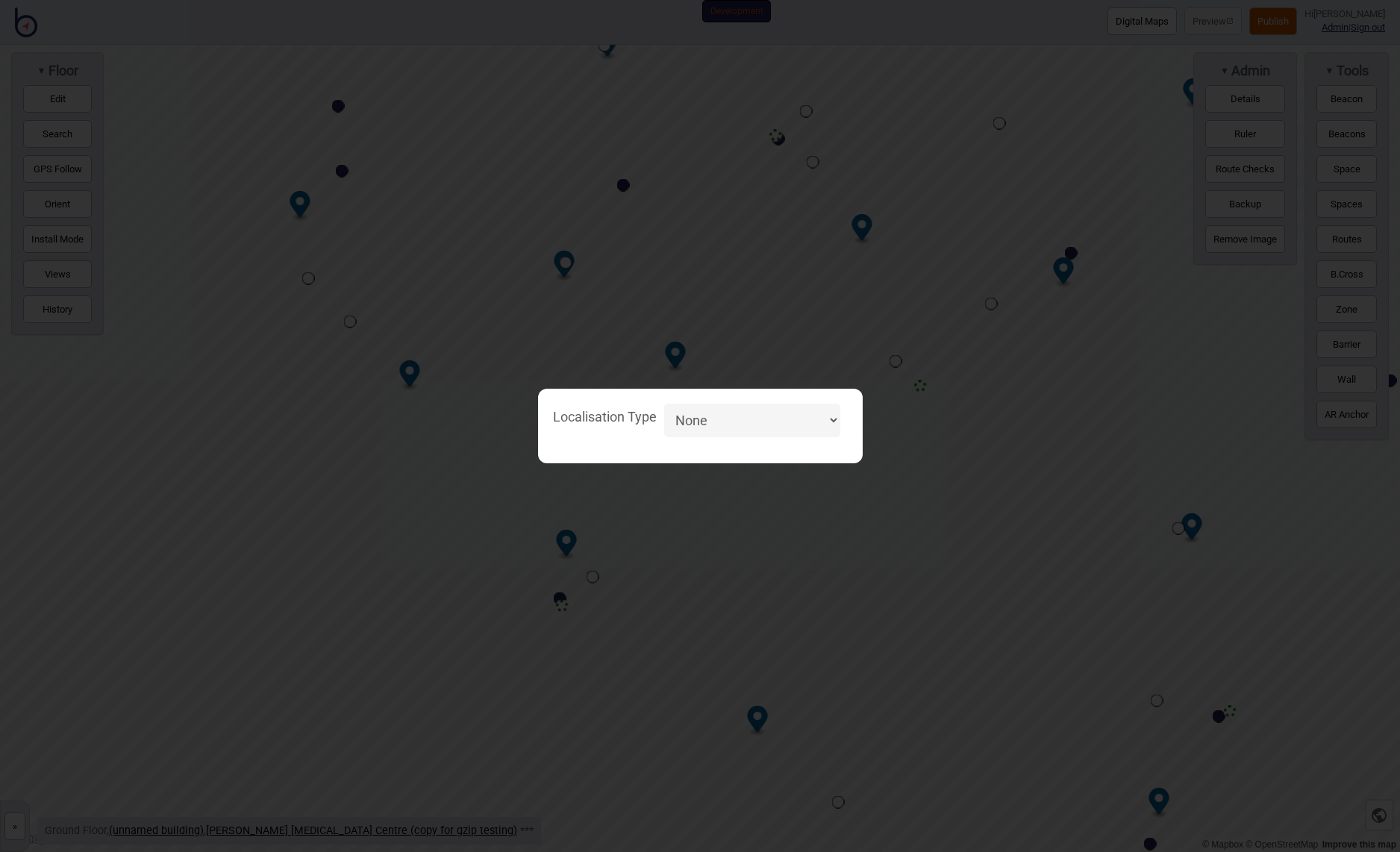
select select "Unspecified"
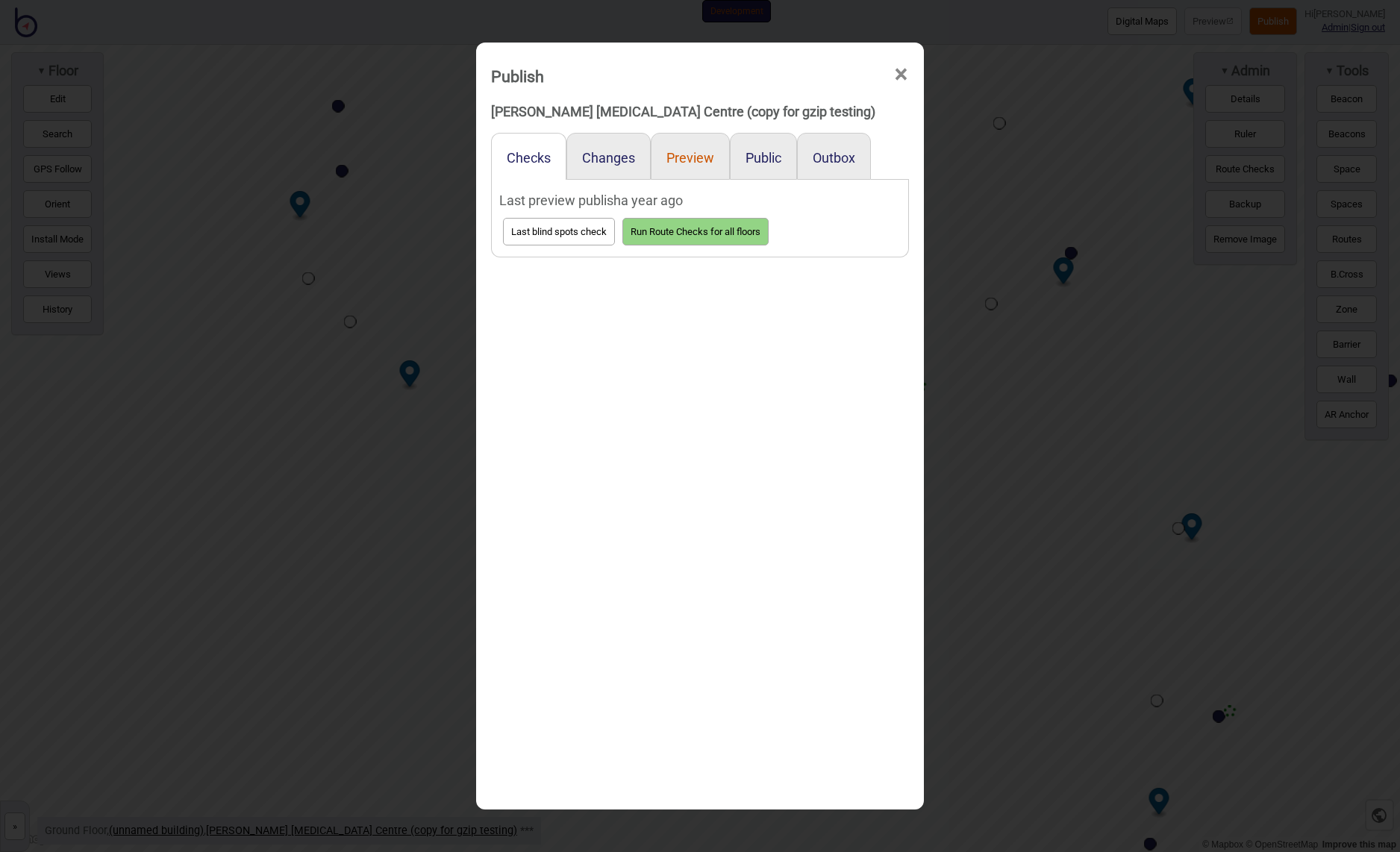
click at [687, 154] on button "Preview" at bounding box center [690, 158] width 48 height 16
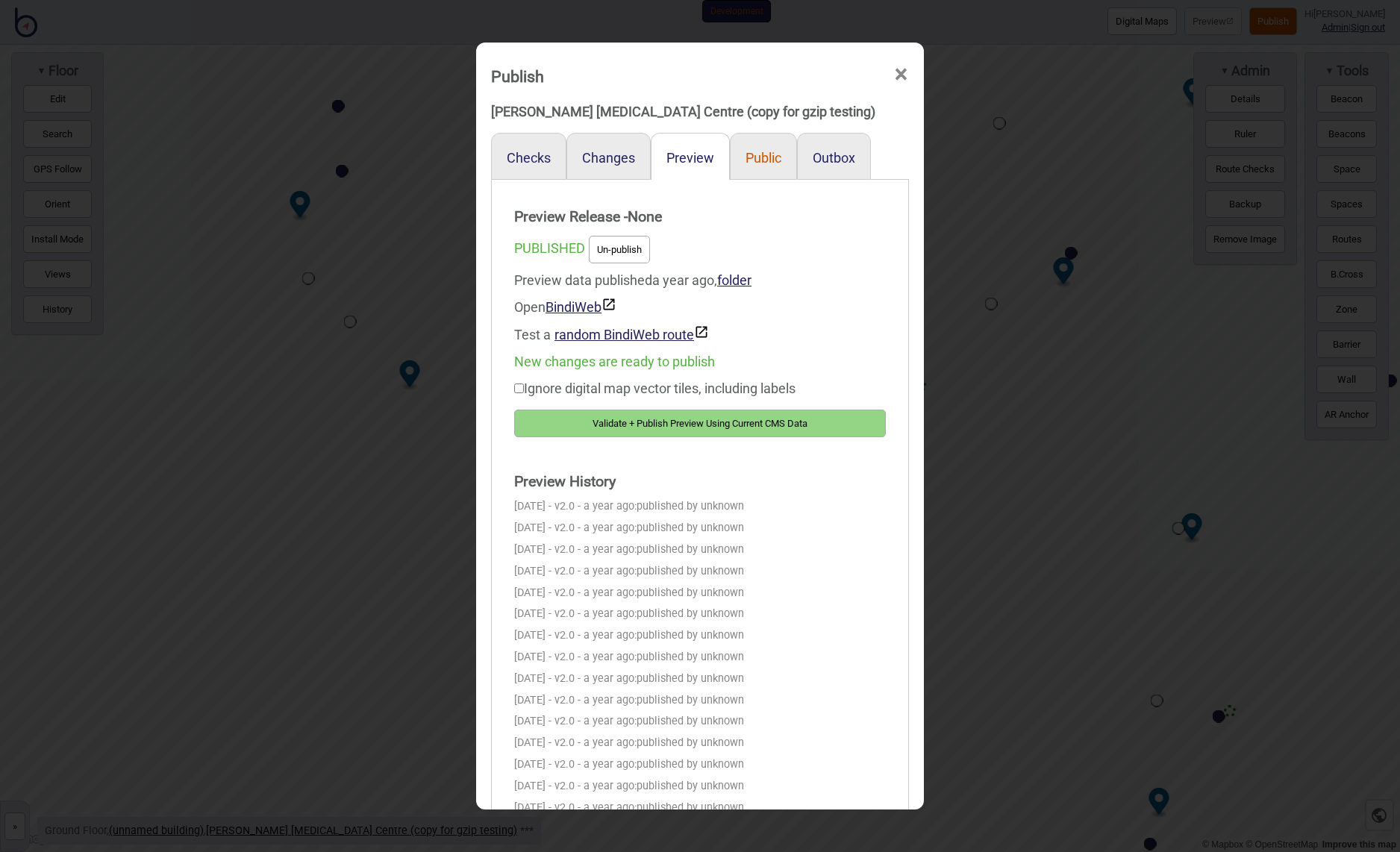
click at [763, 155] on button "Public" at bounding box center [763, 158] width 36 height 16
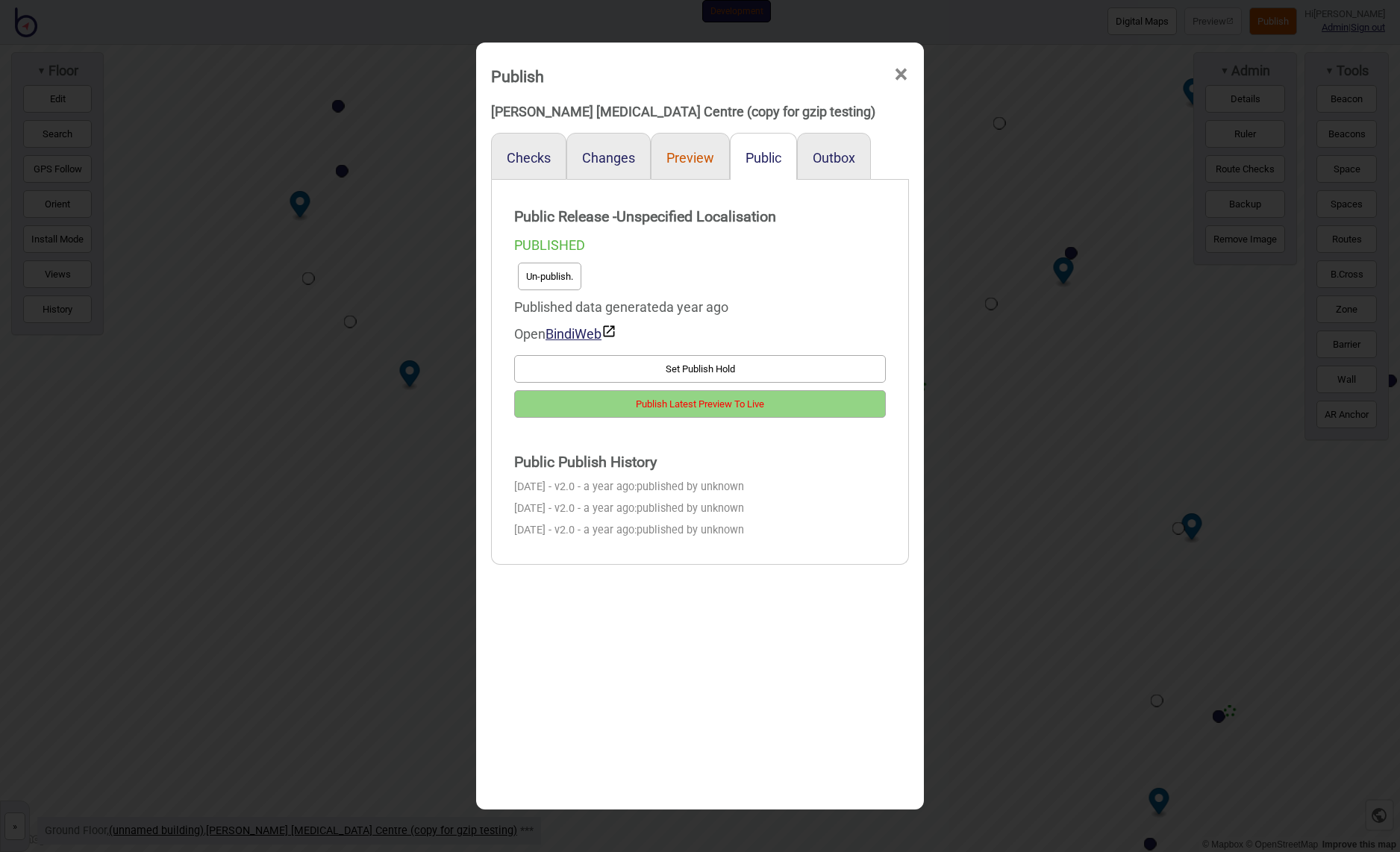
click at [694, 155] on button "Preview" at bounding box center [690, 158] width 48 height 16
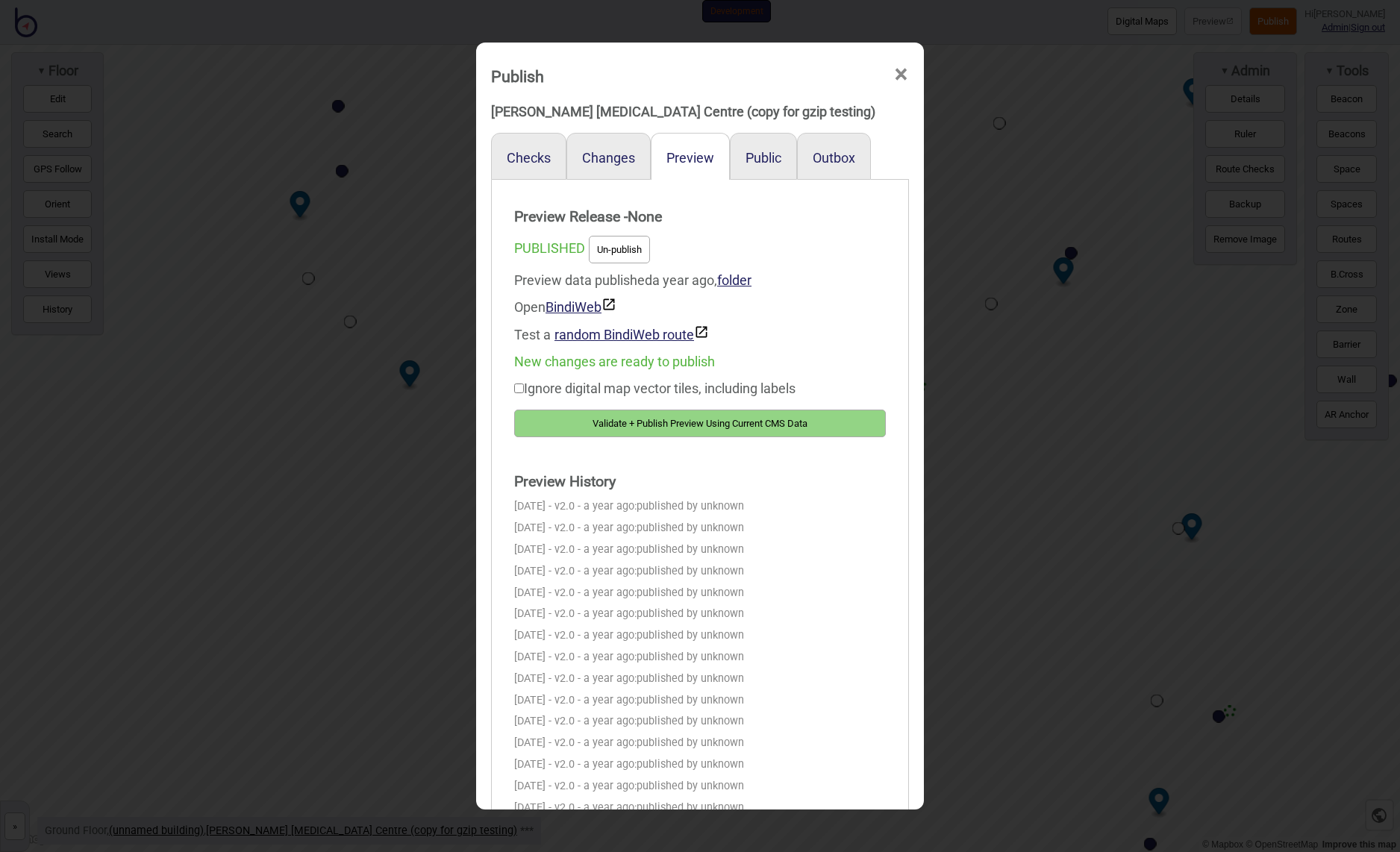
click at [678, 425] on button "Validate + Publish Preview Using Current CMS Data" at bounding box center [700, 424] width 371 height 28
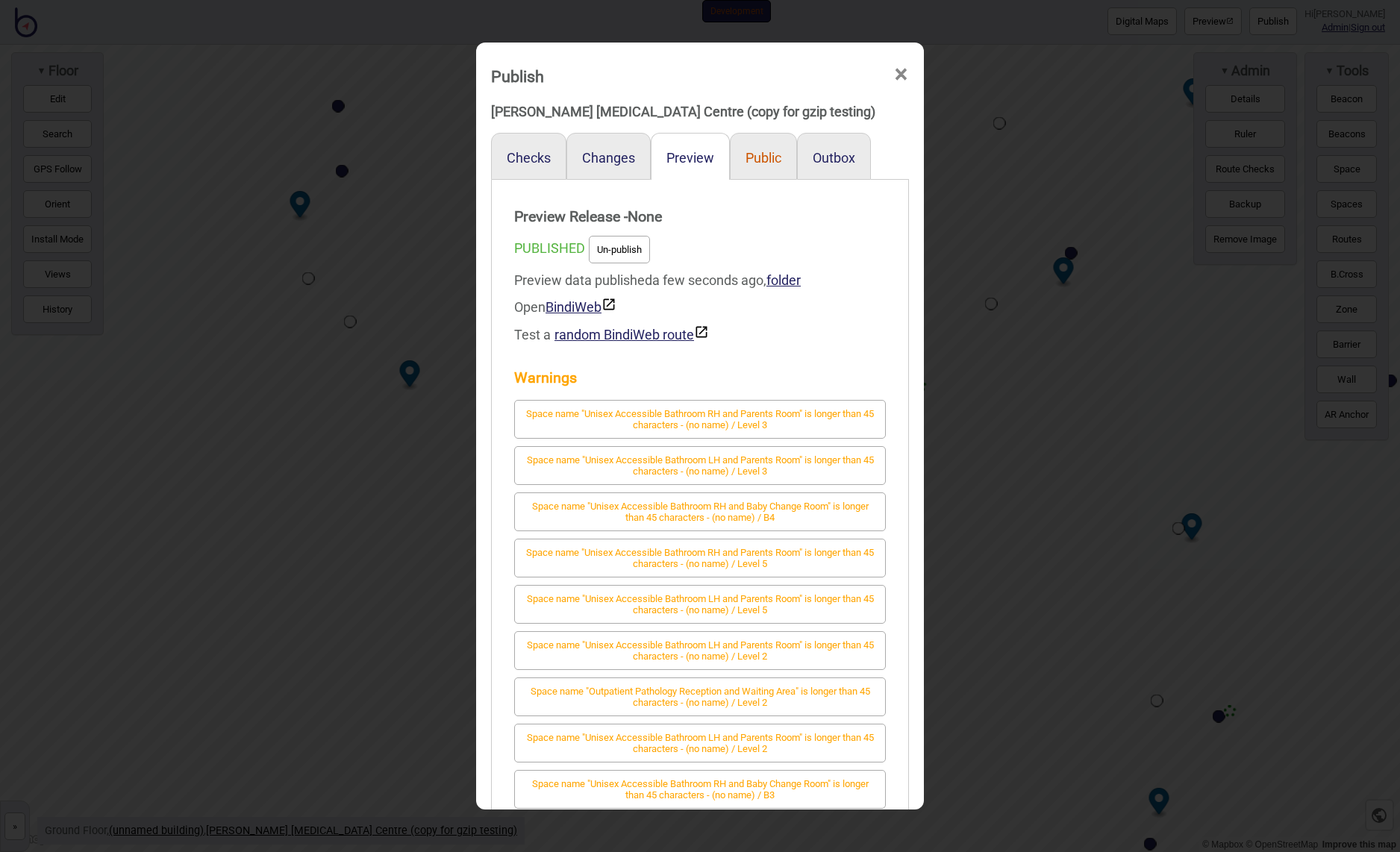
click at [768, 153] on button "Public" at bounding box center [763, 158] width 36 height 16
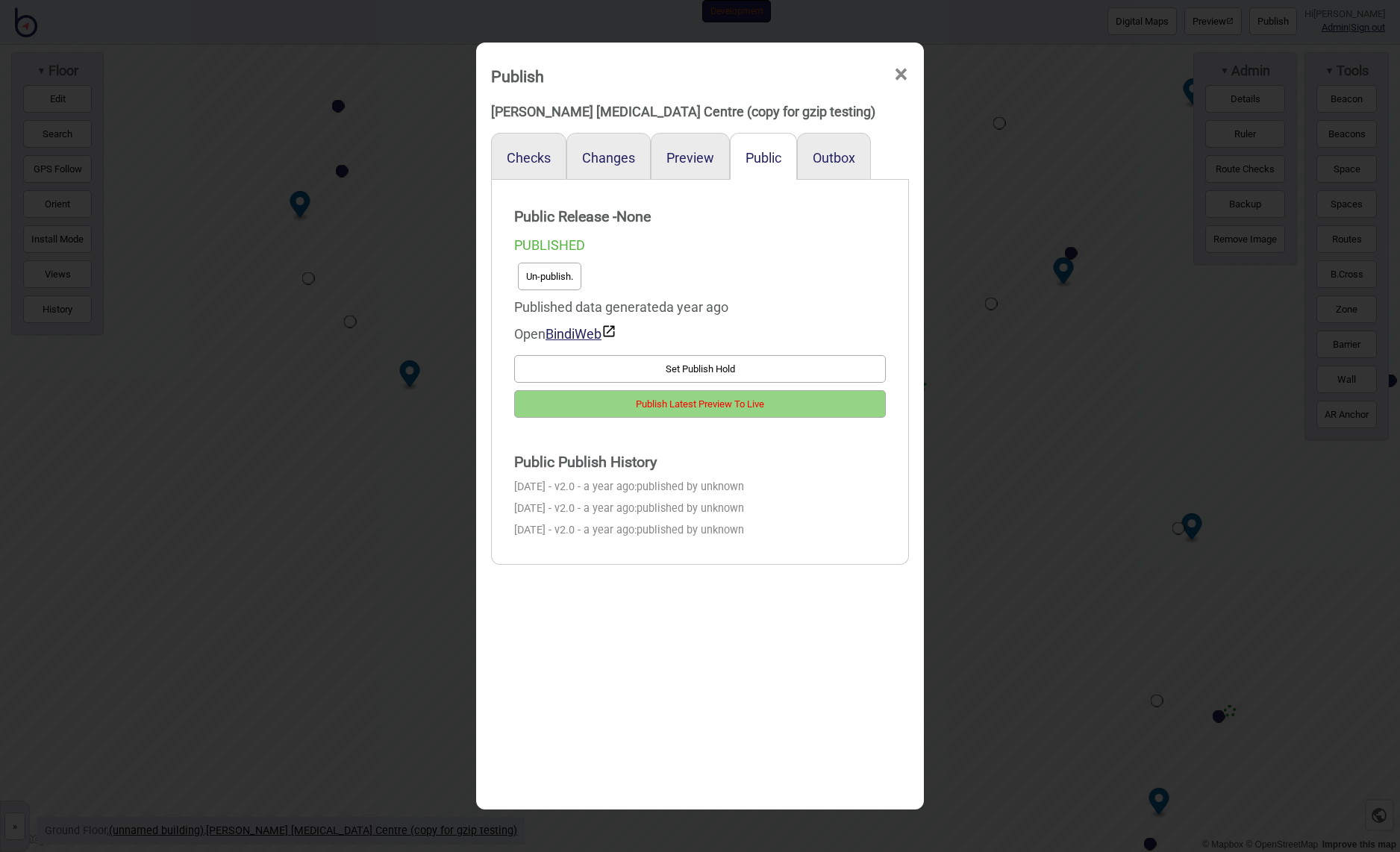
click at [722, 405] on button "Publish Latest Preview To Live" at bounding box center [700, 405] width 371 height 28
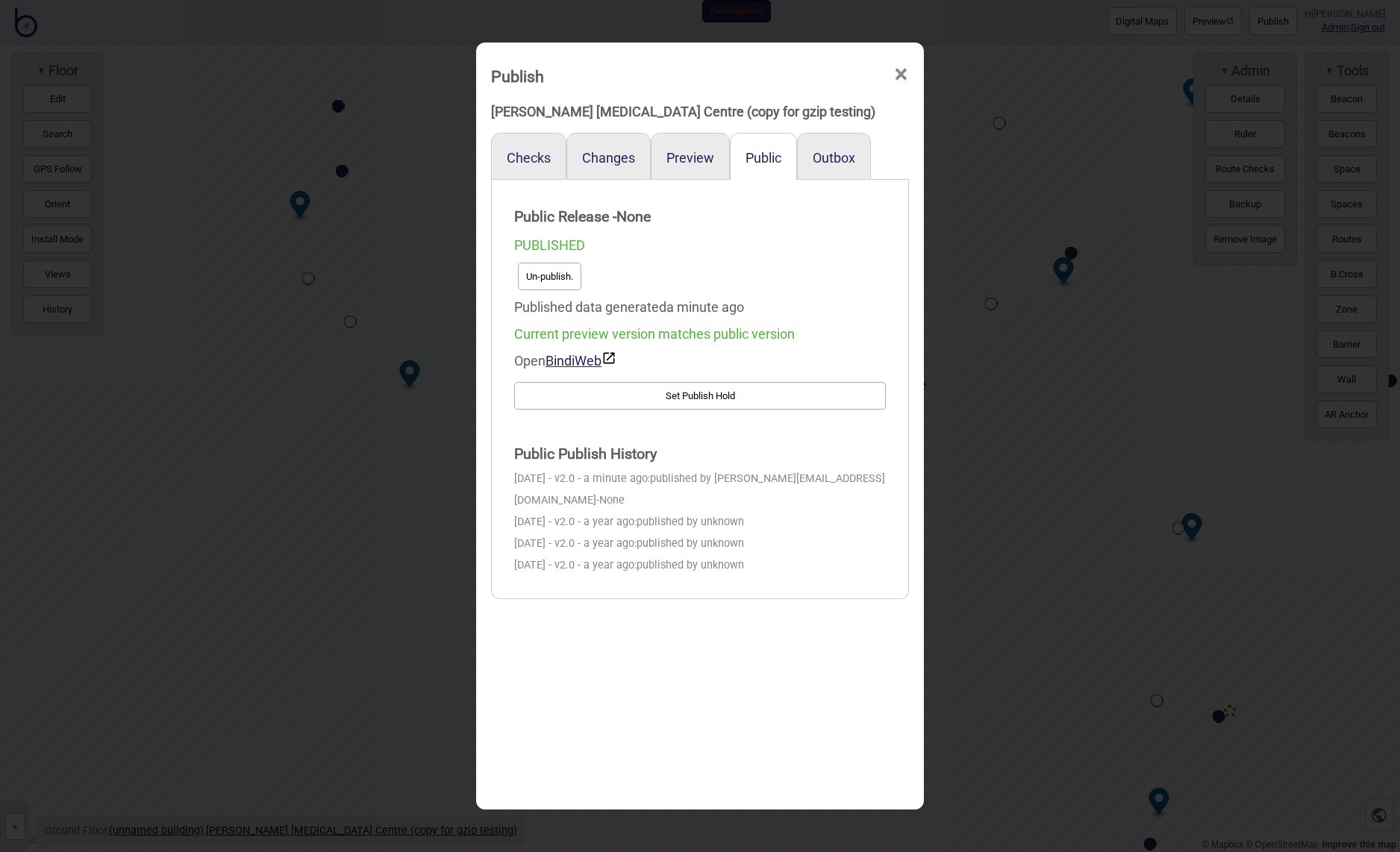
click at [905, 74] on span "×" at bounding box center [901, 74] width 16 height 49
